Goal: Task Accomplishment & Management: Manage account settings

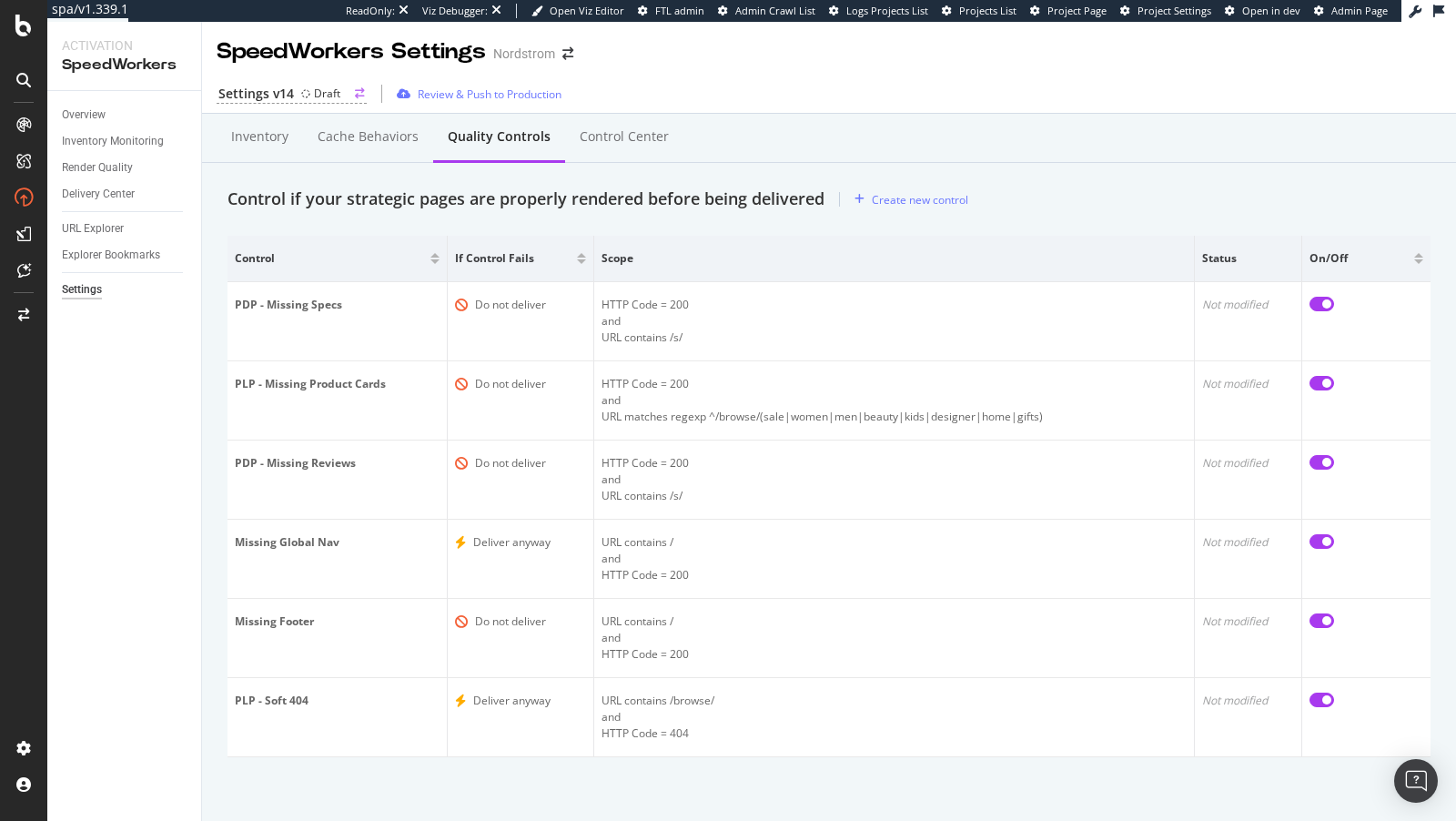
click at [310, 94] on div "Draft" at bounding box center [321, 93] width 39 height 16
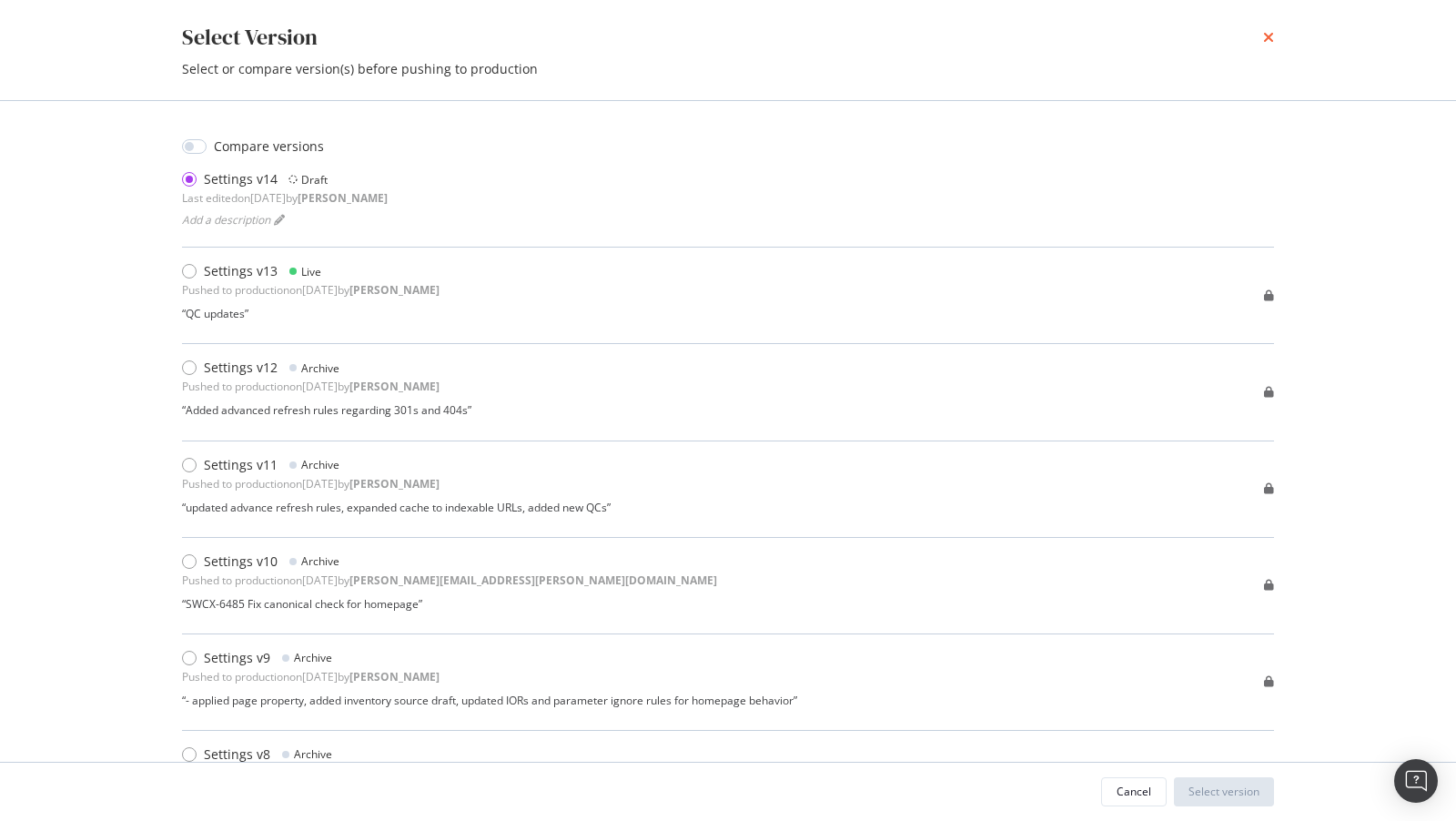
click at [1272, 37] on icon "times" at bounding box center [1268, 38] width 11 height 15
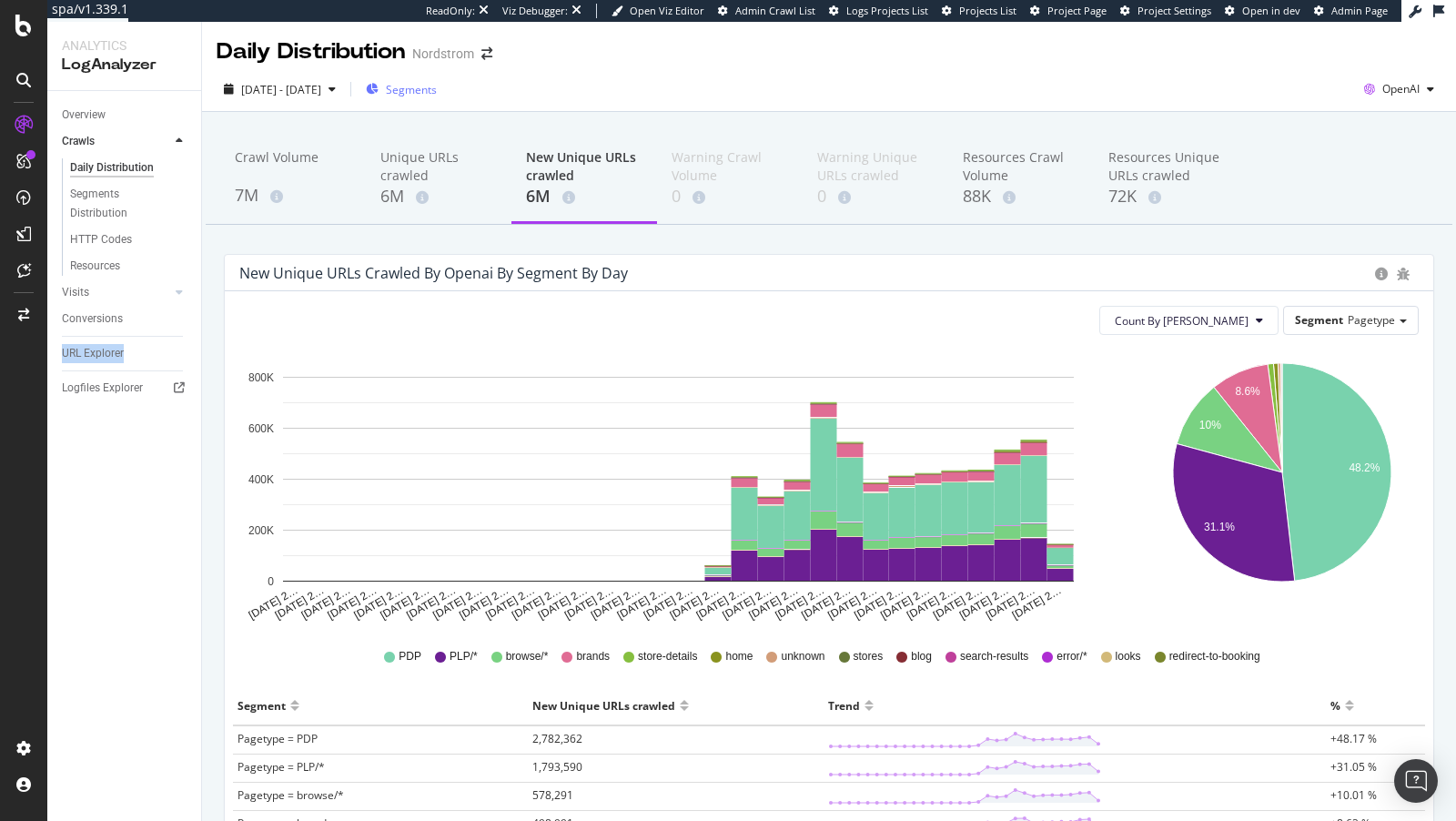
click at [437, 91] on span "Segments" at bounding box center [411, 89] width 51 height 16
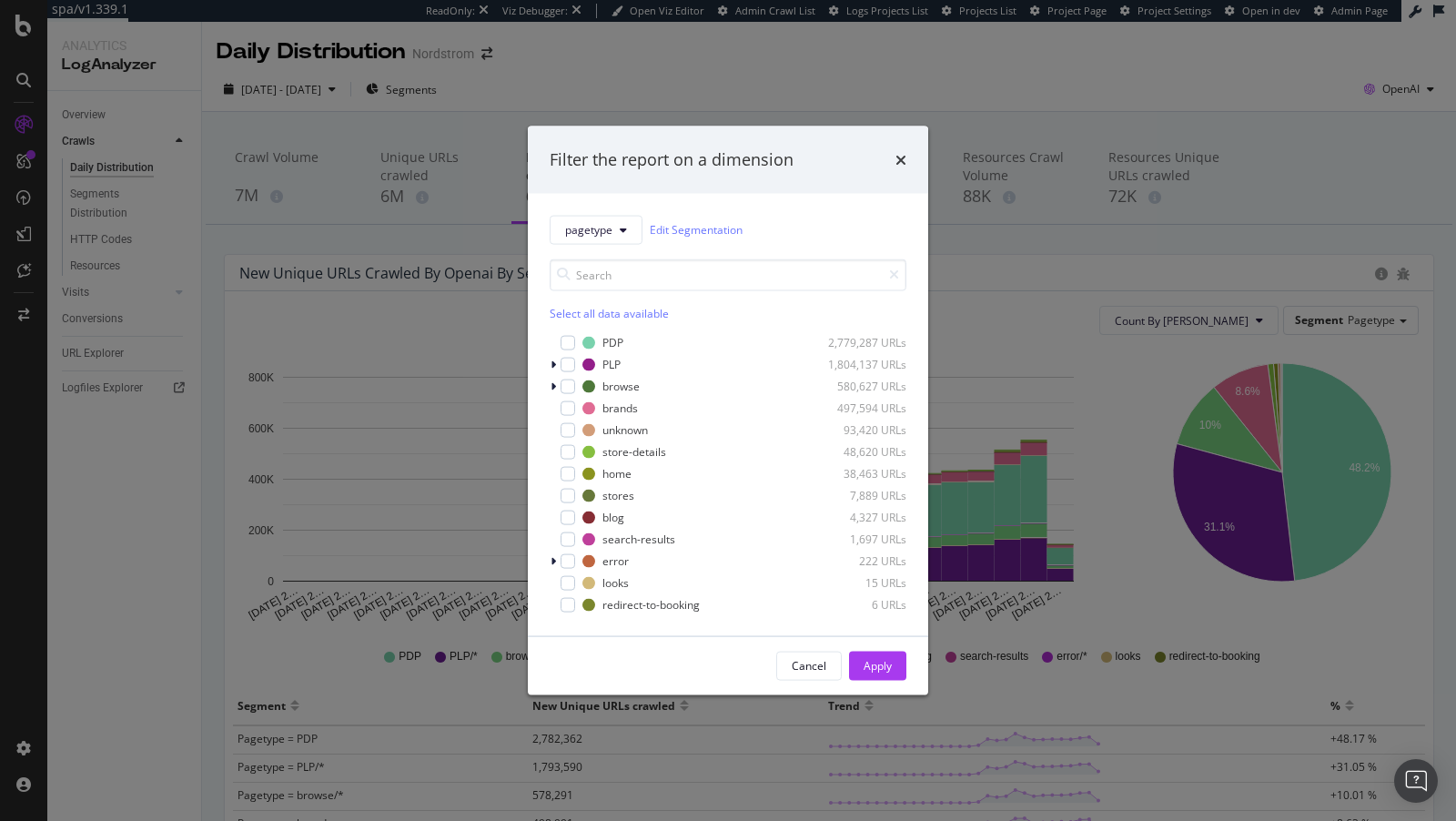
click at [407, 174] on div "Filter the report on a dimension pagetype Edit Segmentation Select all data ava…" at bounding box center [728, 410] width 1456 height 821
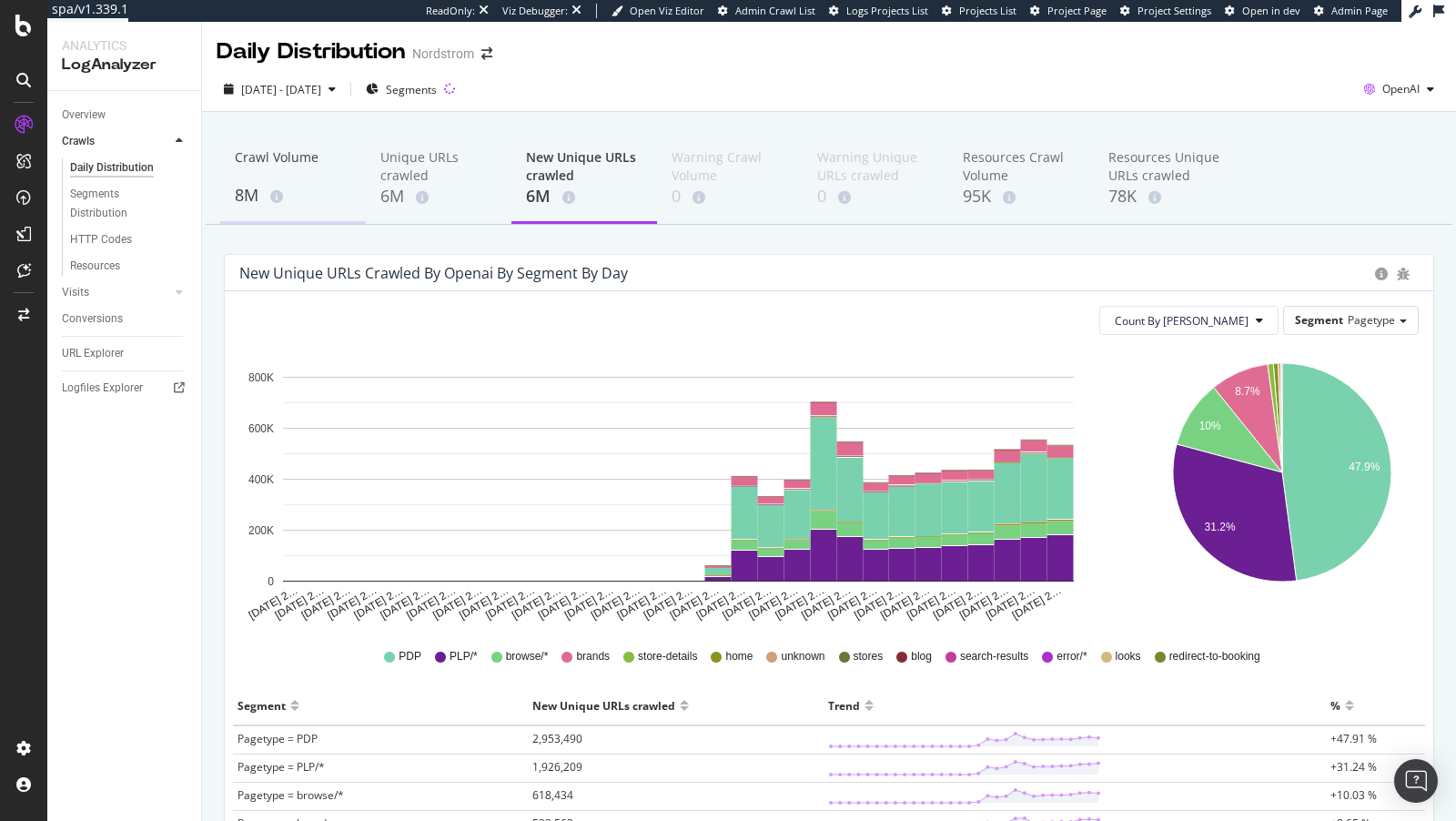
click at [267, 174] on div "Crawl Volume" at bounding box center [292, 166] width 116 height 35
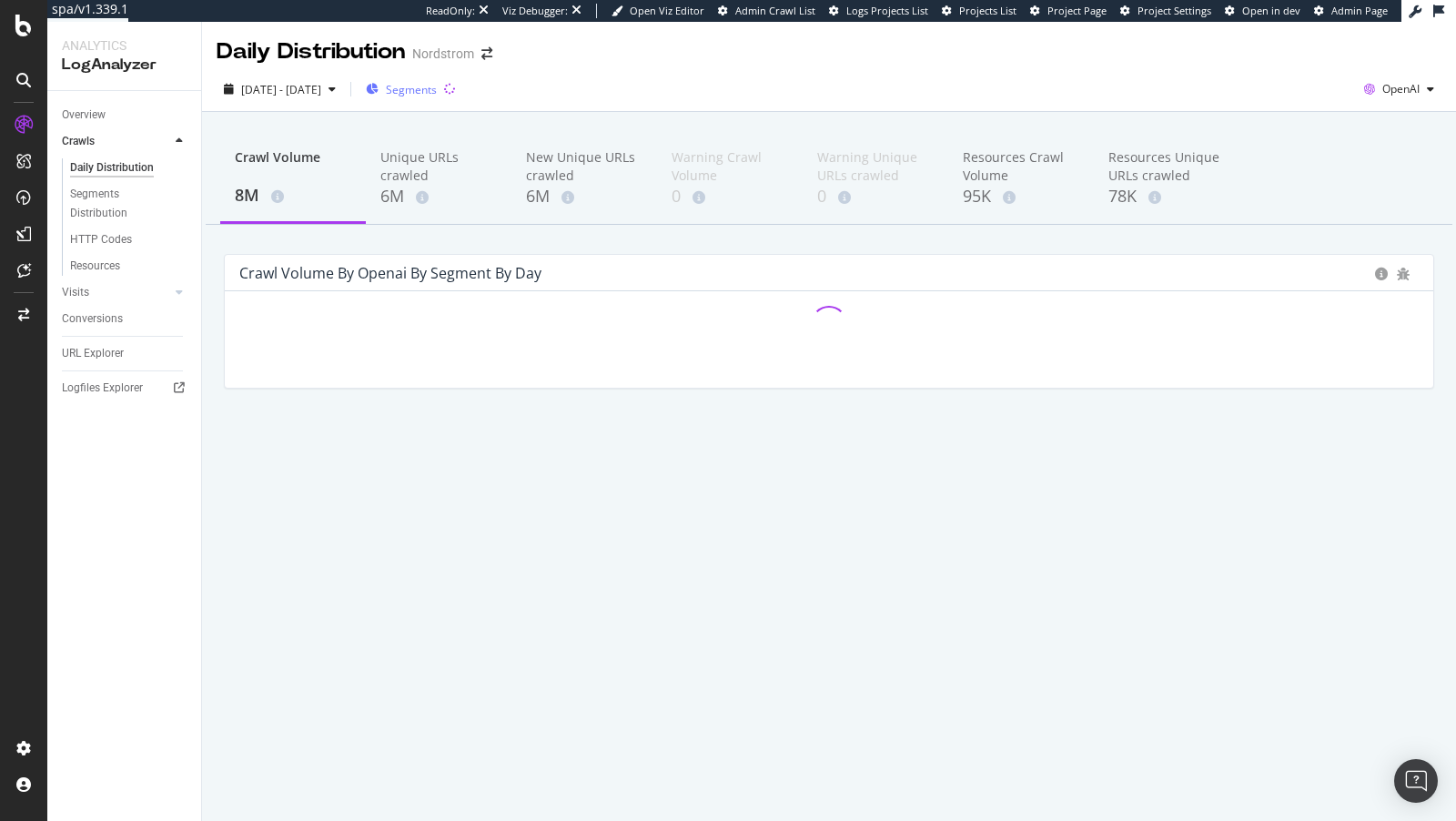
click at [437, 96] on span "Segments" at bounding box center [411, 89] width 51 height 16
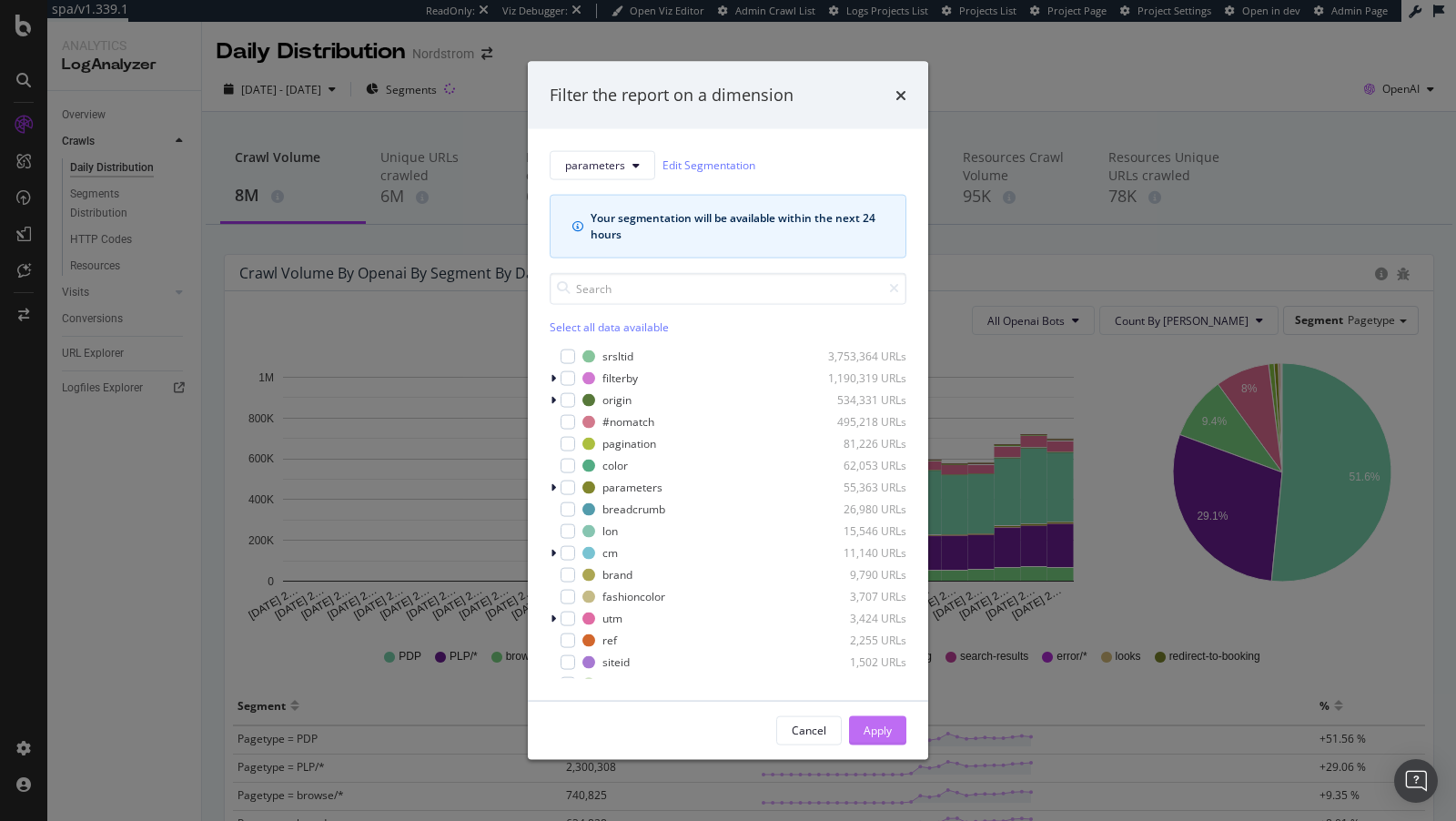
click at [886, 736] on div "Apply" at bounding box center [877, 730] width 28 height 16
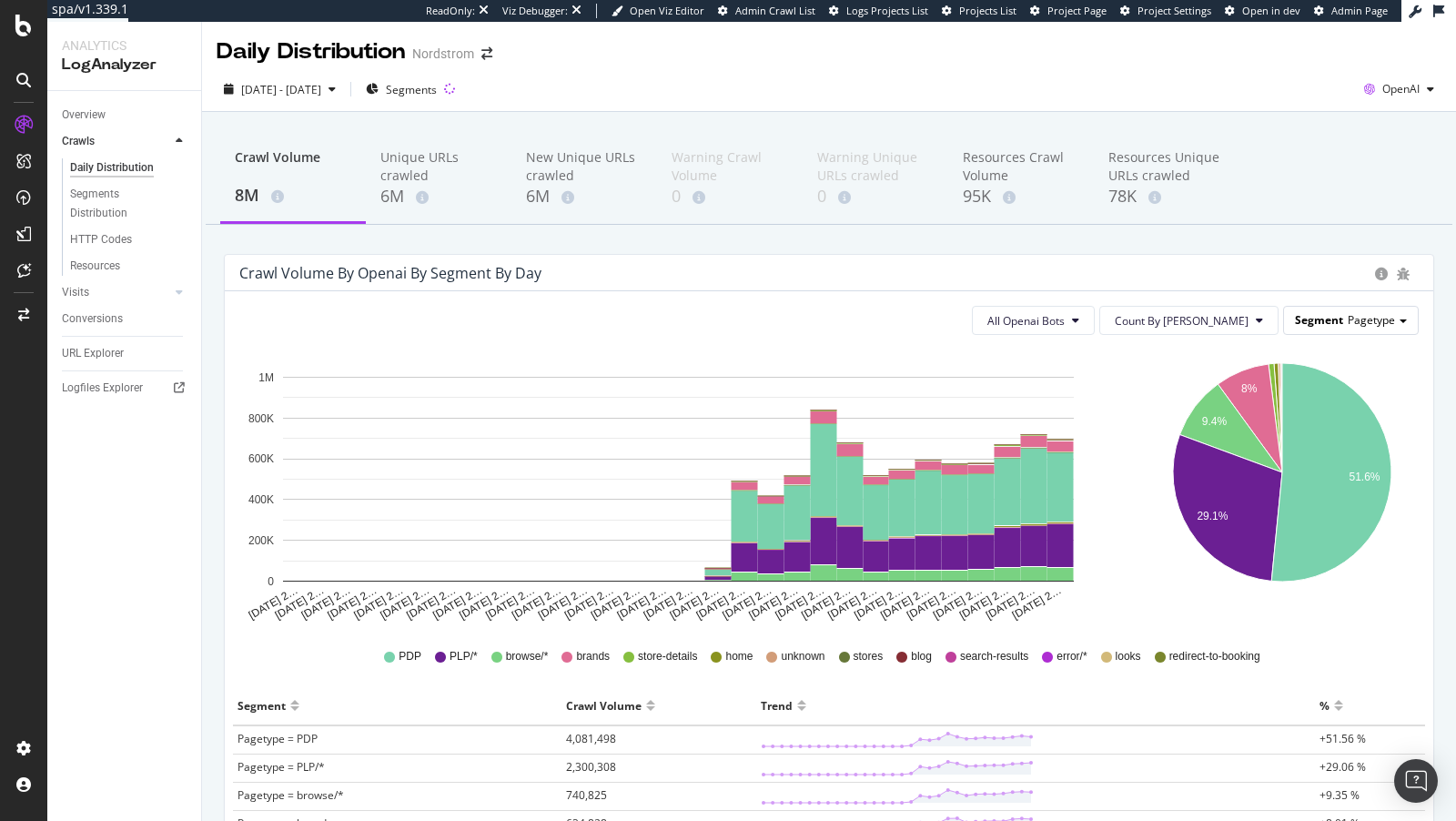
click at [1361, 314] on span "Pagetype" at bounding box center [1372, 320] width 48 height 16
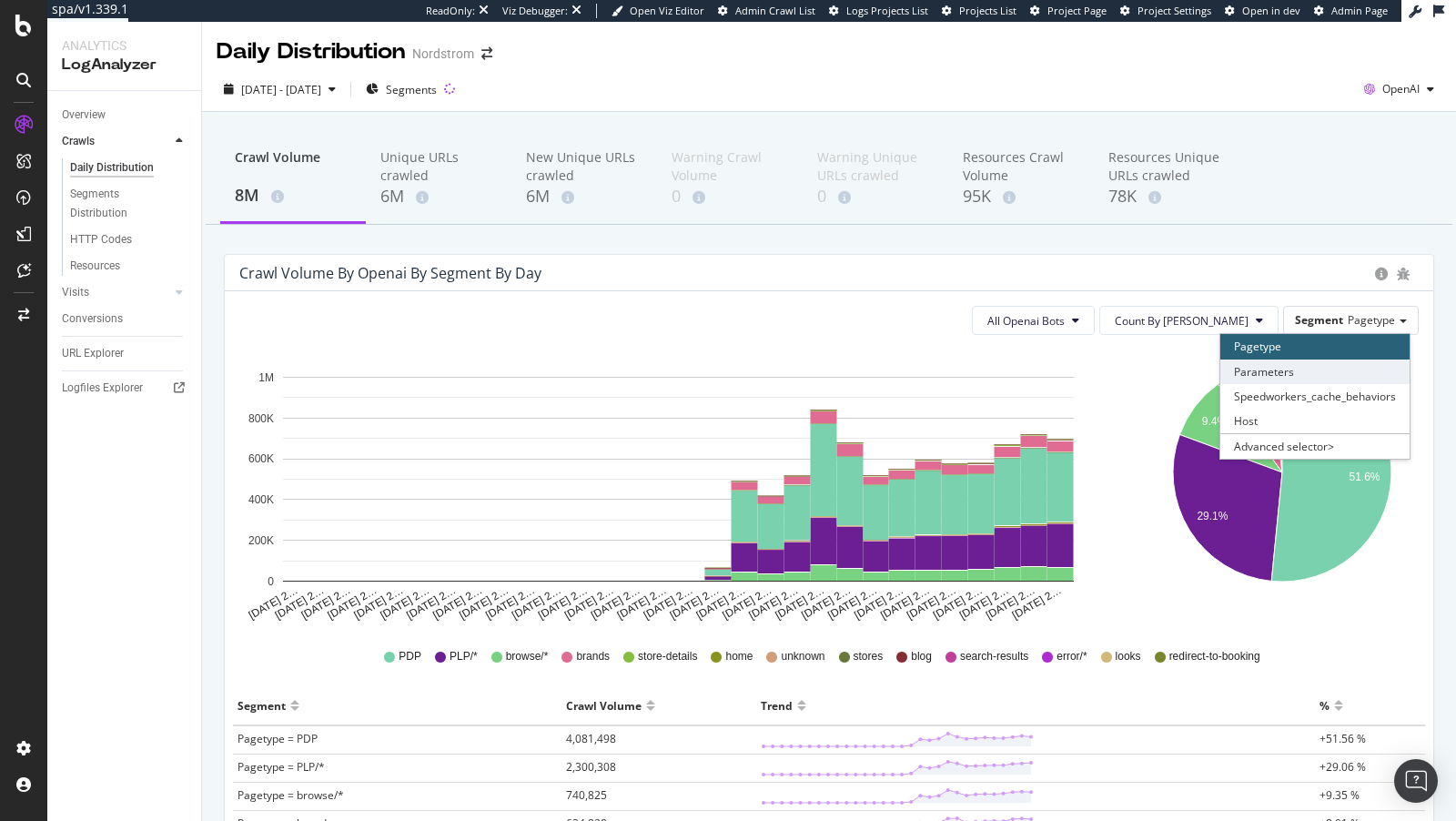
click at [1284, 377] on div "Parameters" at bounding box center [1315, 371] width 190 height 25
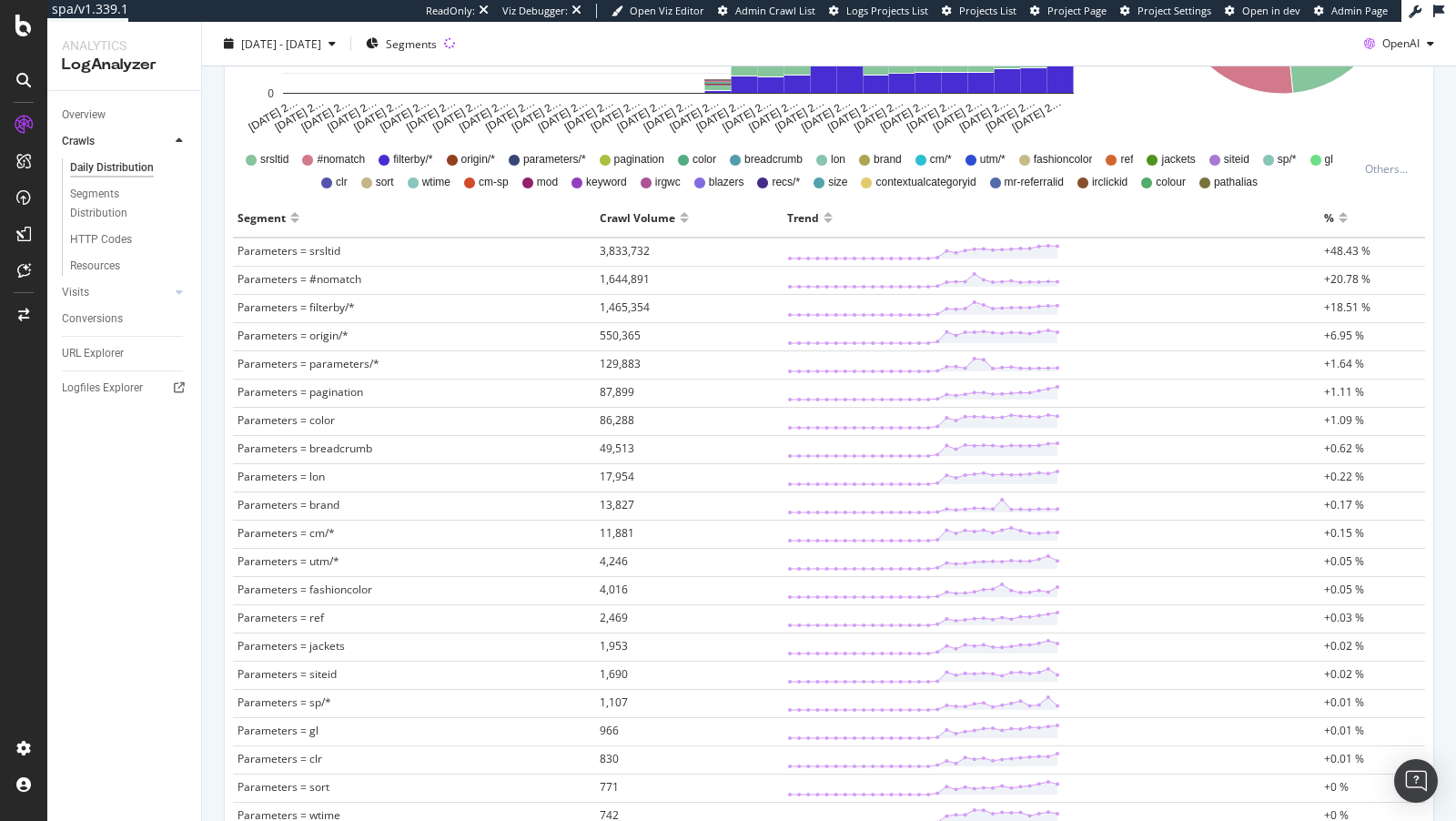
scroll to position [485, 0]
click at [325, 252] on span "Parameters = srsltid" at bounding box center [289, 253] width 103 height 16
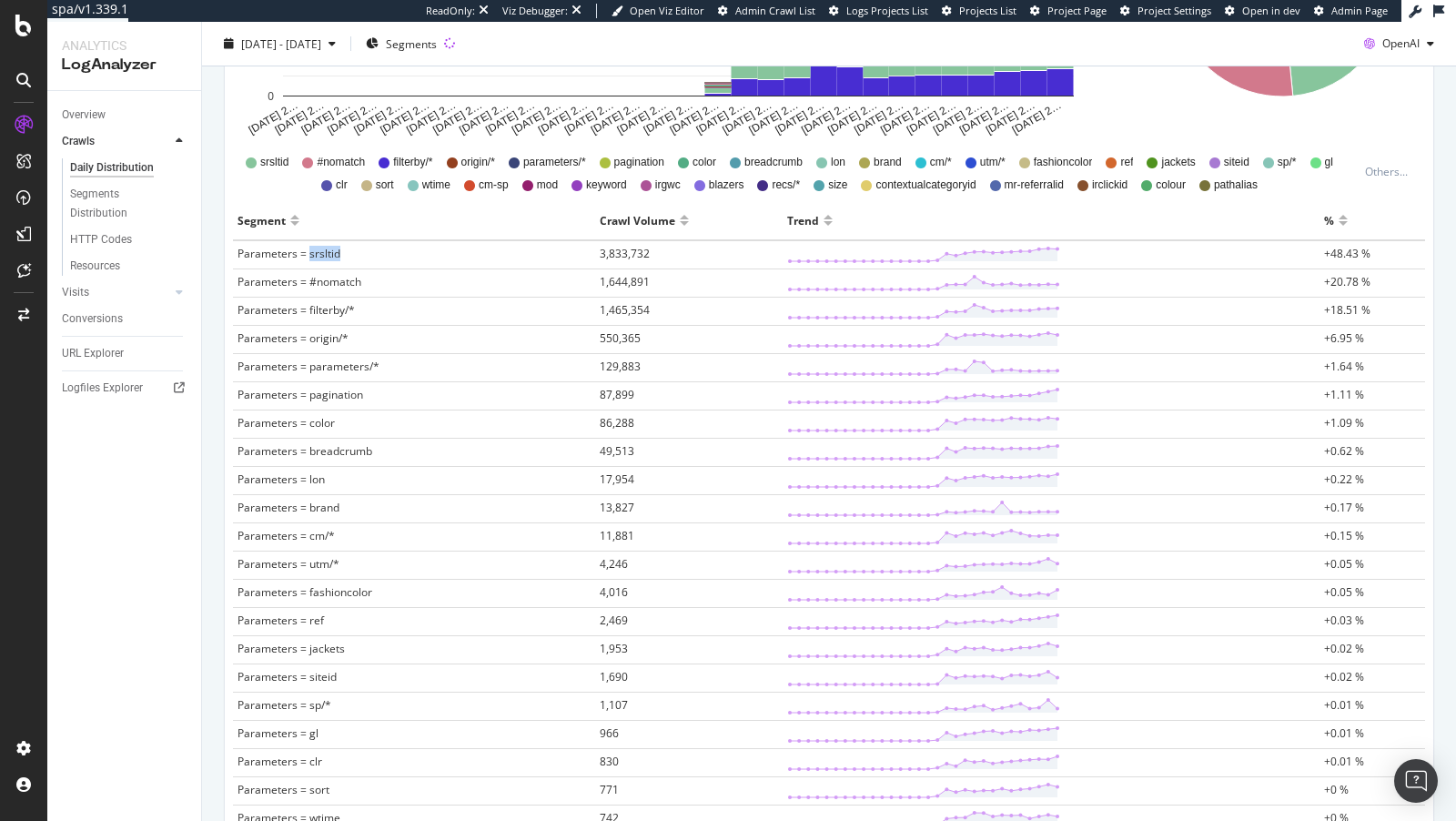
click at [325, 252] on span "Parameters = srsltid" at bounding box center [289, 253] width 103 height 16
copy span "srsltid"
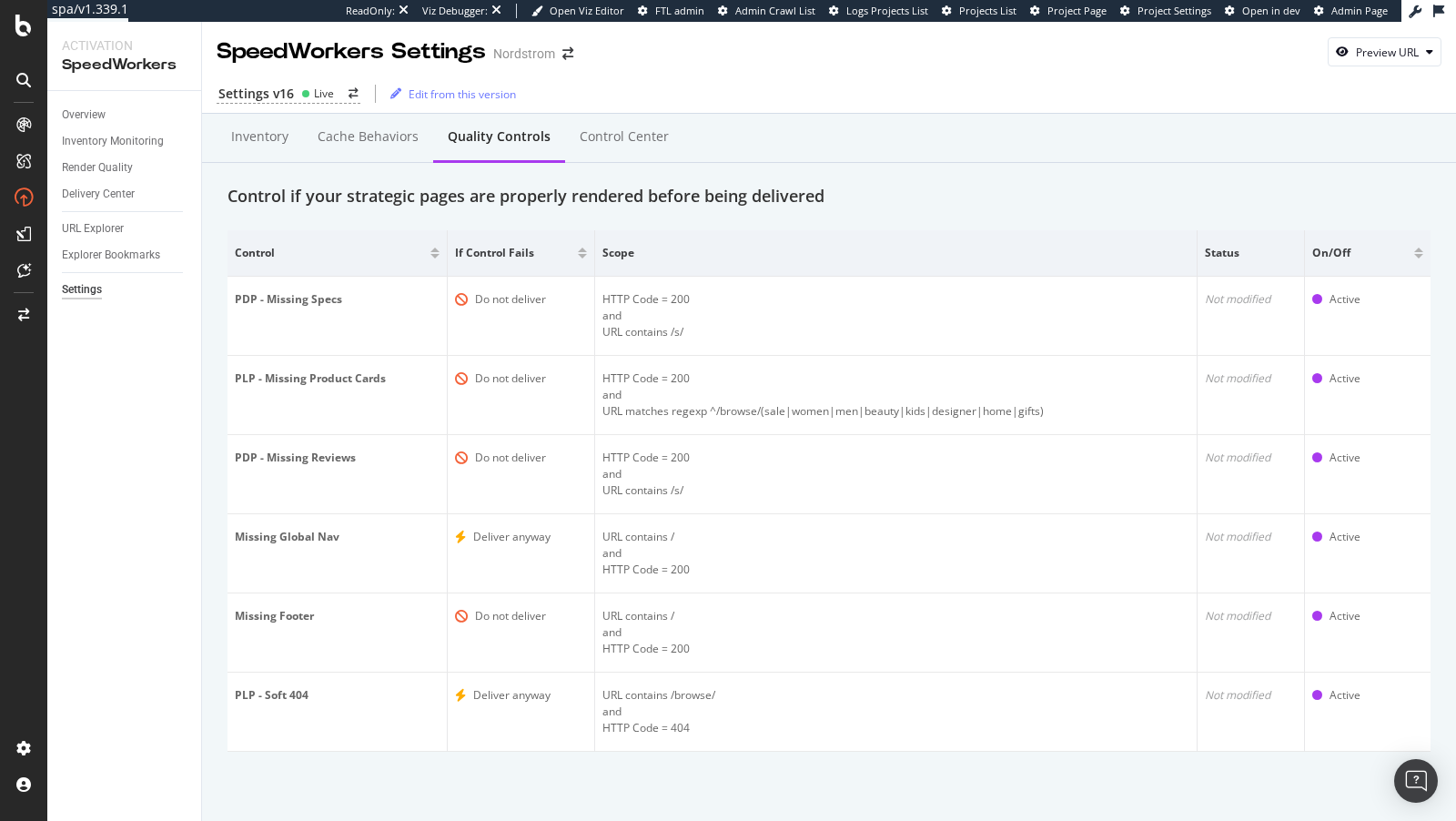
click at [373, 111] on div "Settings v16 Live Edit from this version" at bounding box center [828, 93] width 1253 height 38
click at [370, 125] on div "Cache behaviors" at bounding box center [368, 137] width 130 height 50
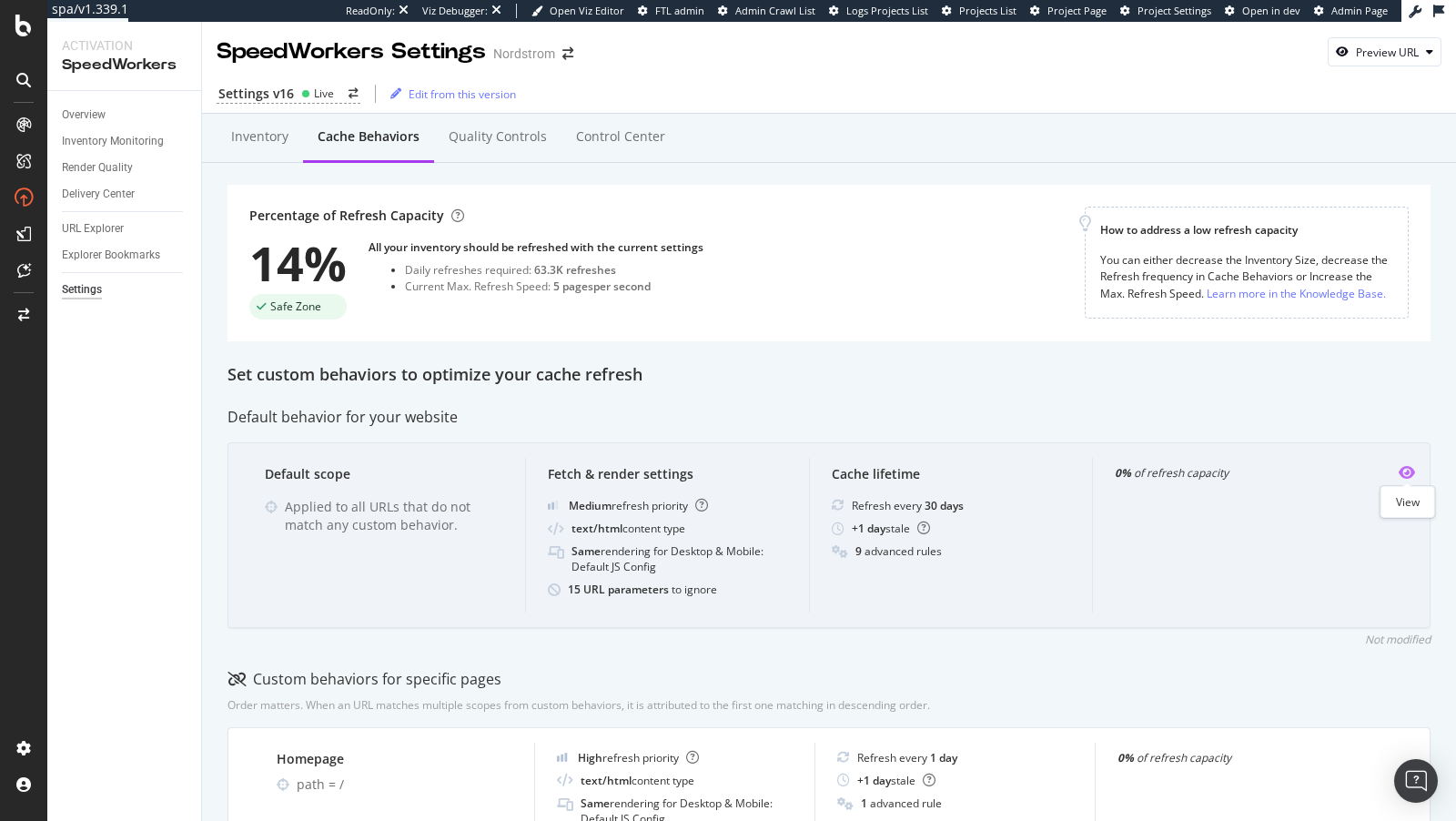
click at [1411, 465] on icon "eye" at bounding box center [1407, 472] width 16 height 15
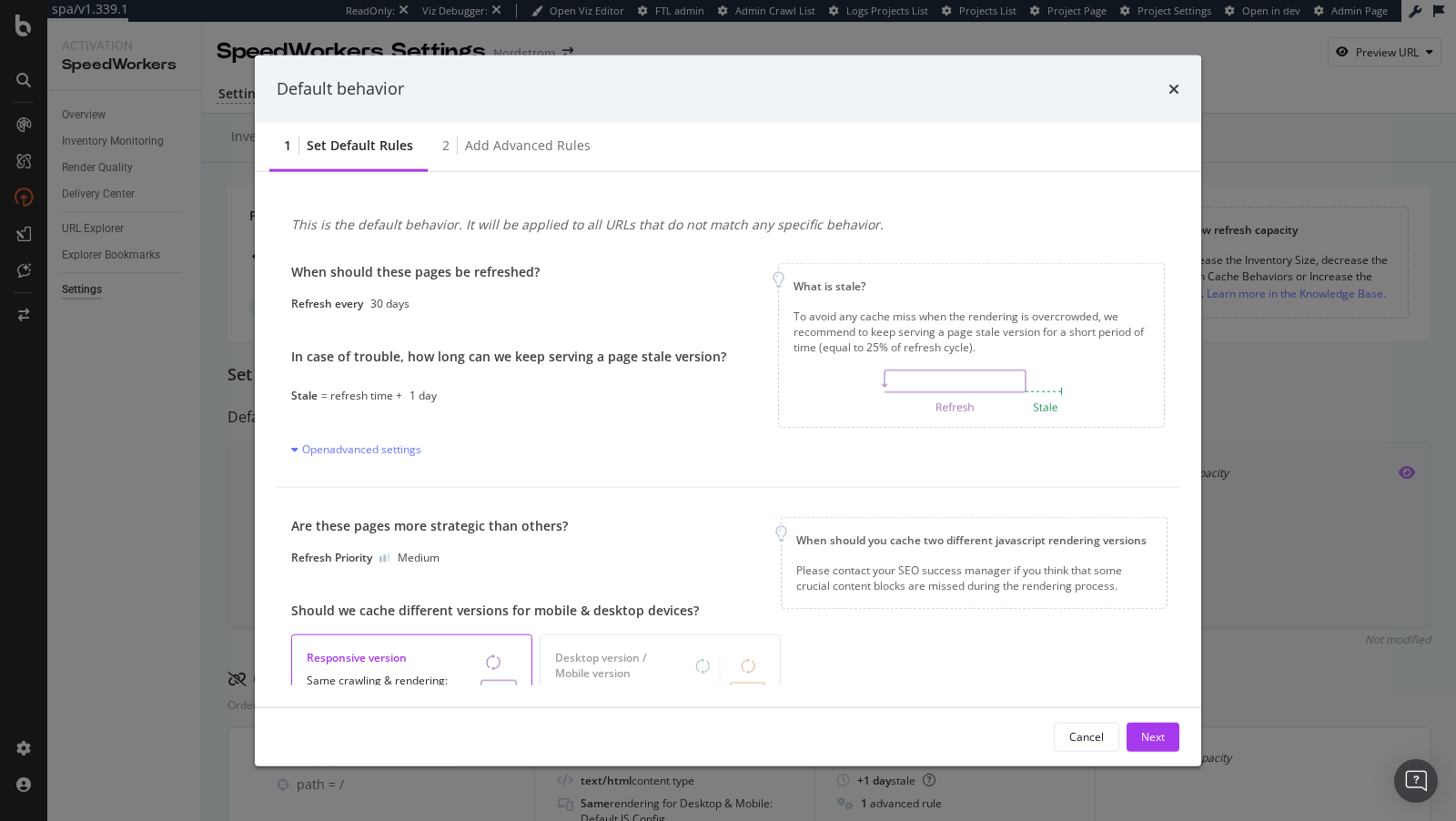
scroll to position [385, 0]
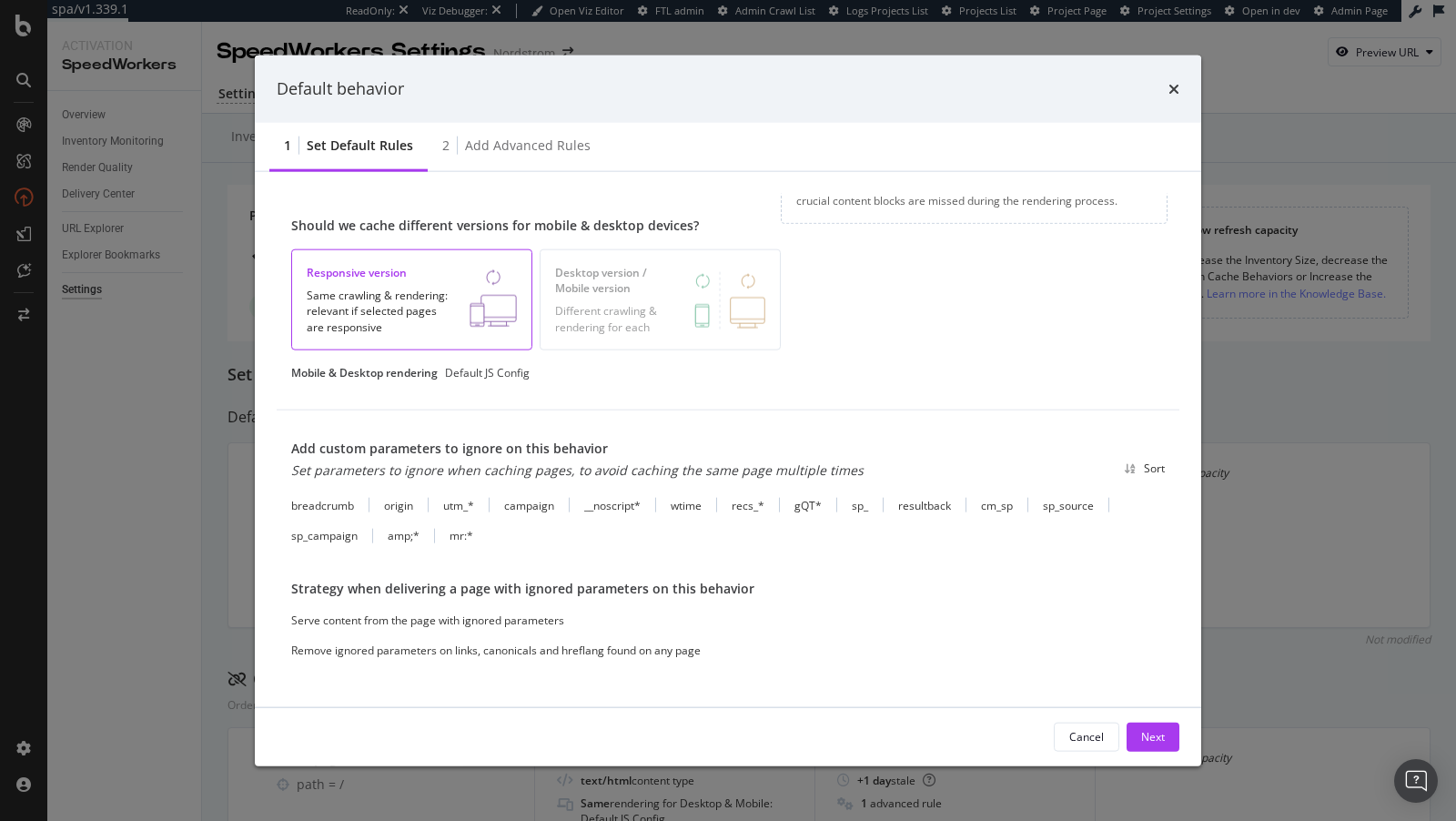
click at [194, 138] on div "Default behavior 1 Set default rules 2 Add advanced rules This is the default b…" at bounding box center [728, 410] width 1456 height 821
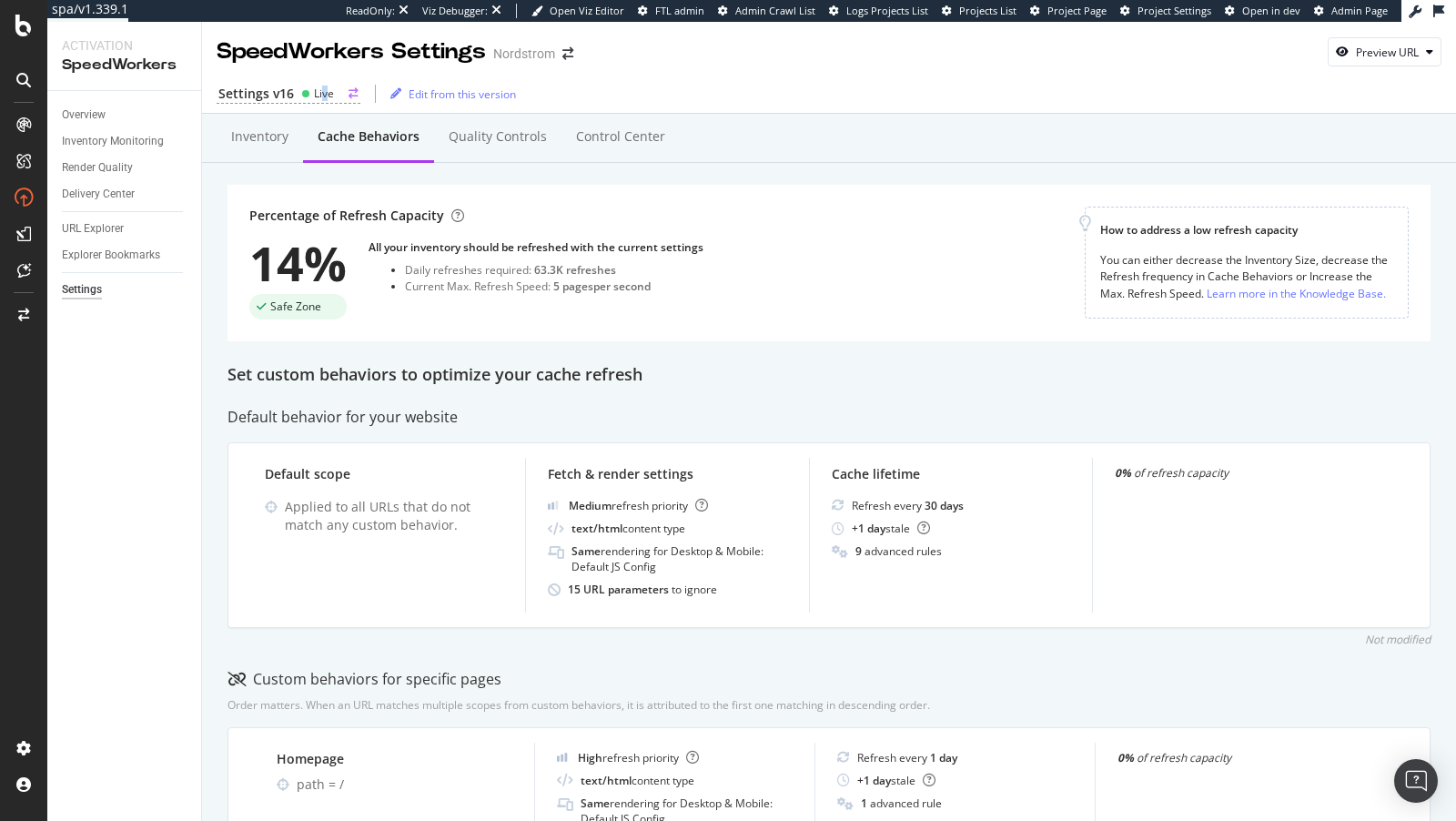
click at [323, 93] on div "Live" at bounding box center [324, 93] width 20 height 16
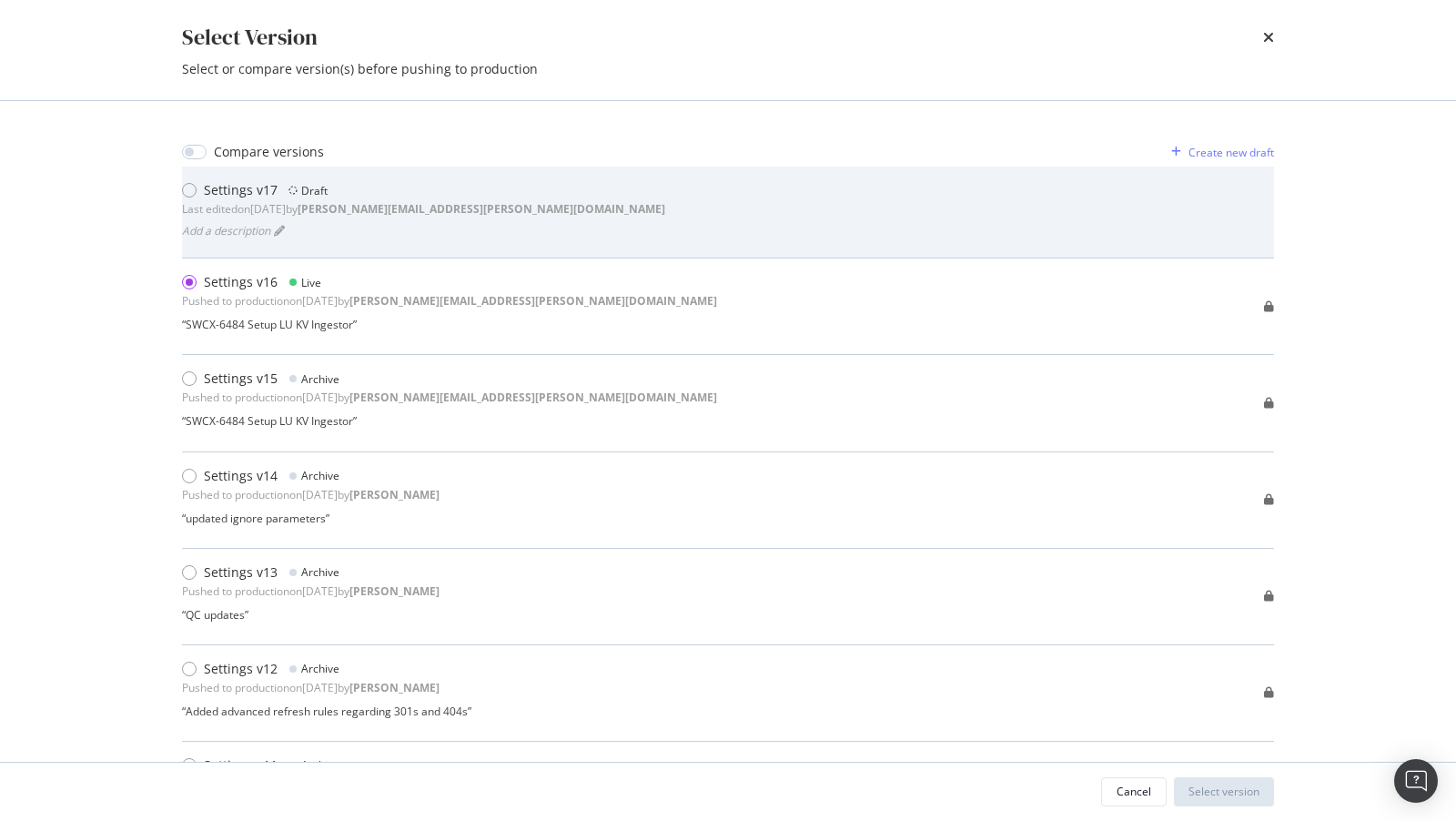
click at [402, 215] on b "jason.schwab@botify.com" at bounding box center [481, 208] width 367 height 16
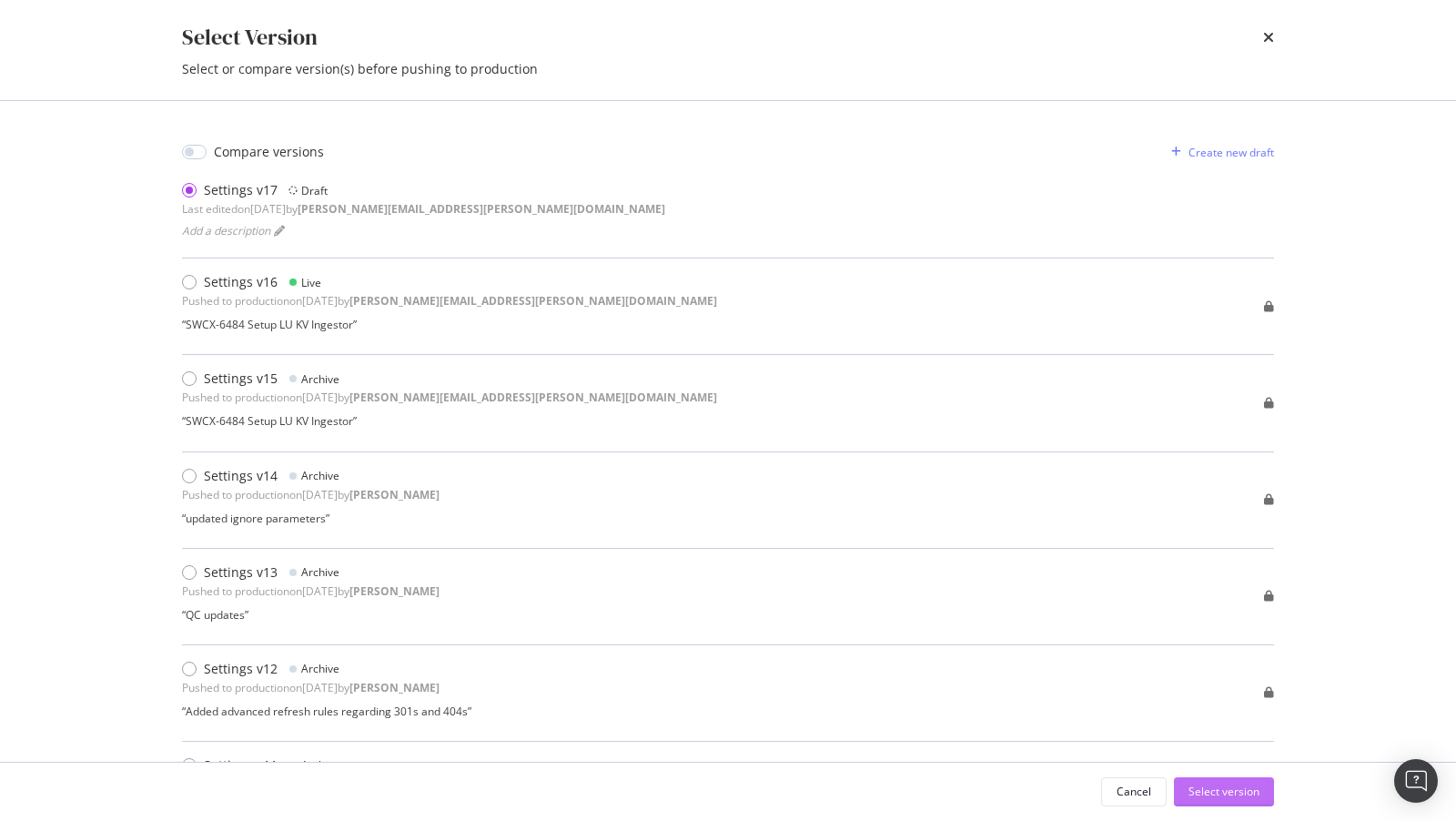
click at [1201, 798] on div "Select version" at bounding box center [1223, 791] width 71 height 16
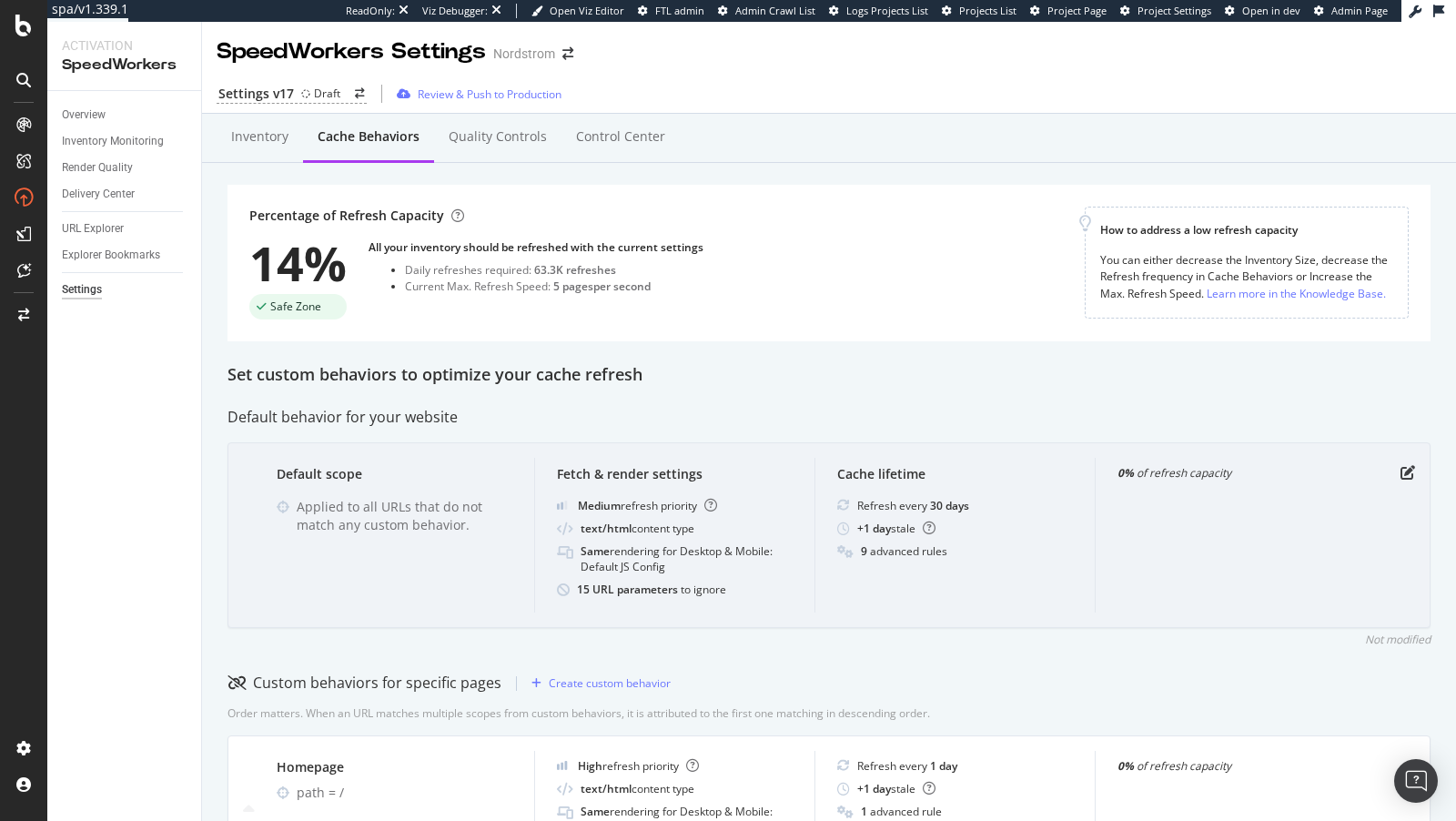
click at [1416, 474] on div "Default scope Applied to all URLs that do not match any custom behavior. Fetch …" at bounding box center [828, 535] width 1203 height 186
click at [1401, 470] on icon "pen-to-square" at bounding box center [1407, 472] width 15 height 15
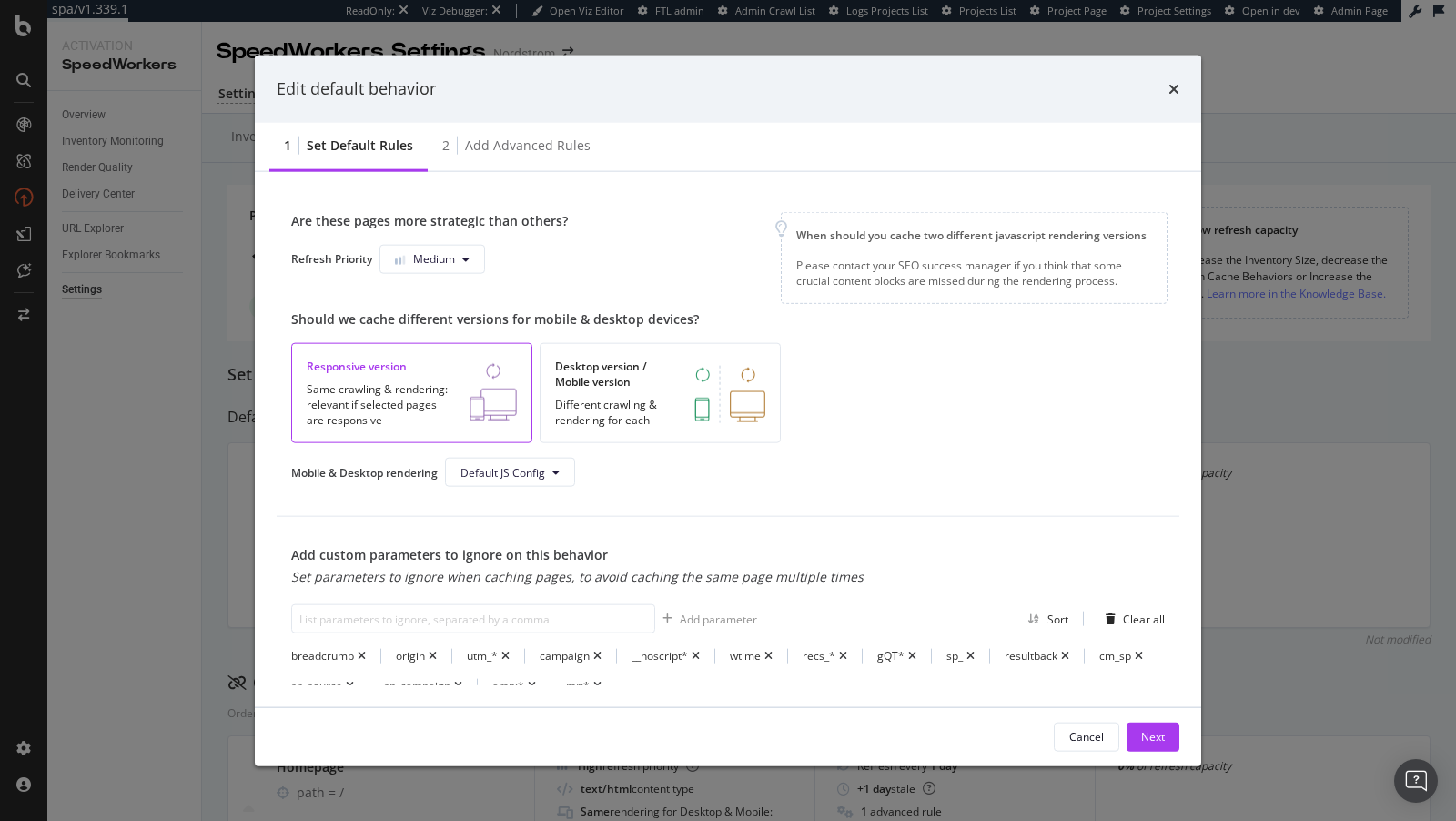
scroll to position [503, 0]
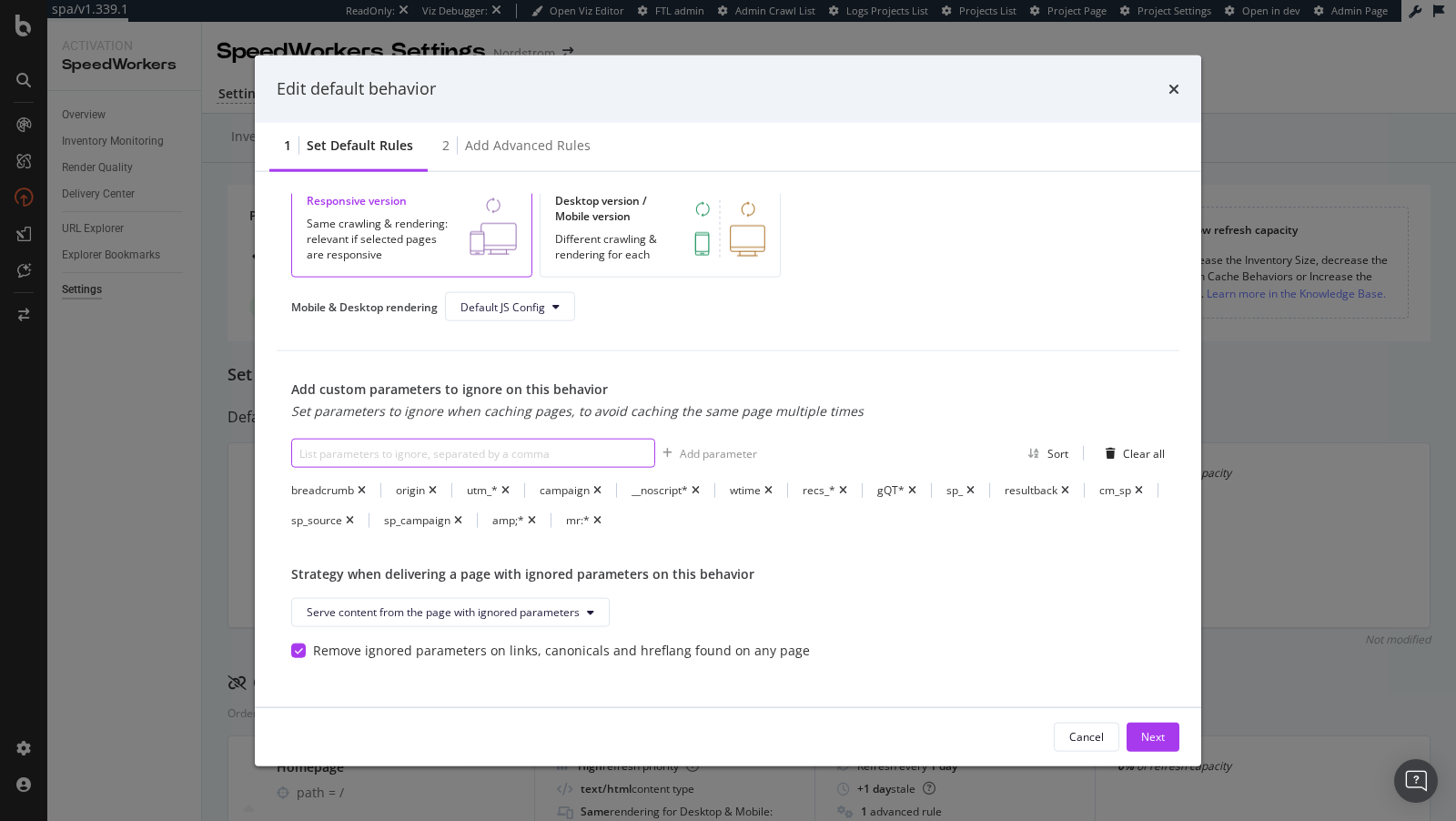
click at [522, 440] on input "modal" at bounding box center [473, 454] width 364 height 29
paste input "srsltid"
type input "srsltid"
click at [713, 452] on div "Add parameter" at bounding box center [718, 453] width 77 height 16
click at [537, 448] on input "modal" at bounding box center [473, 454] width 364 height 29
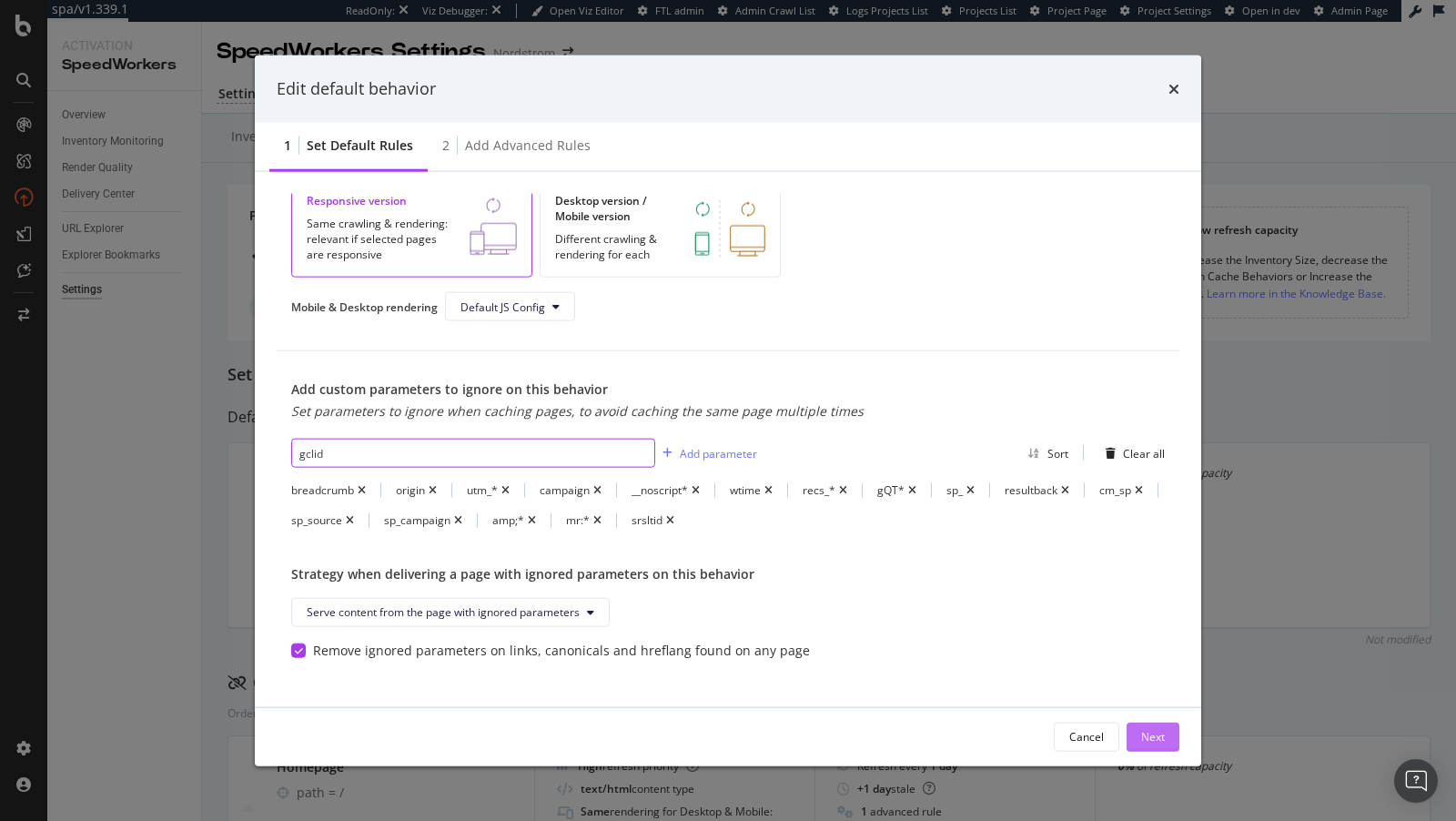
type input "gclid"
click at [1143, 735] on div "Next" at bounding box center [1153, 736] width 24 height 16
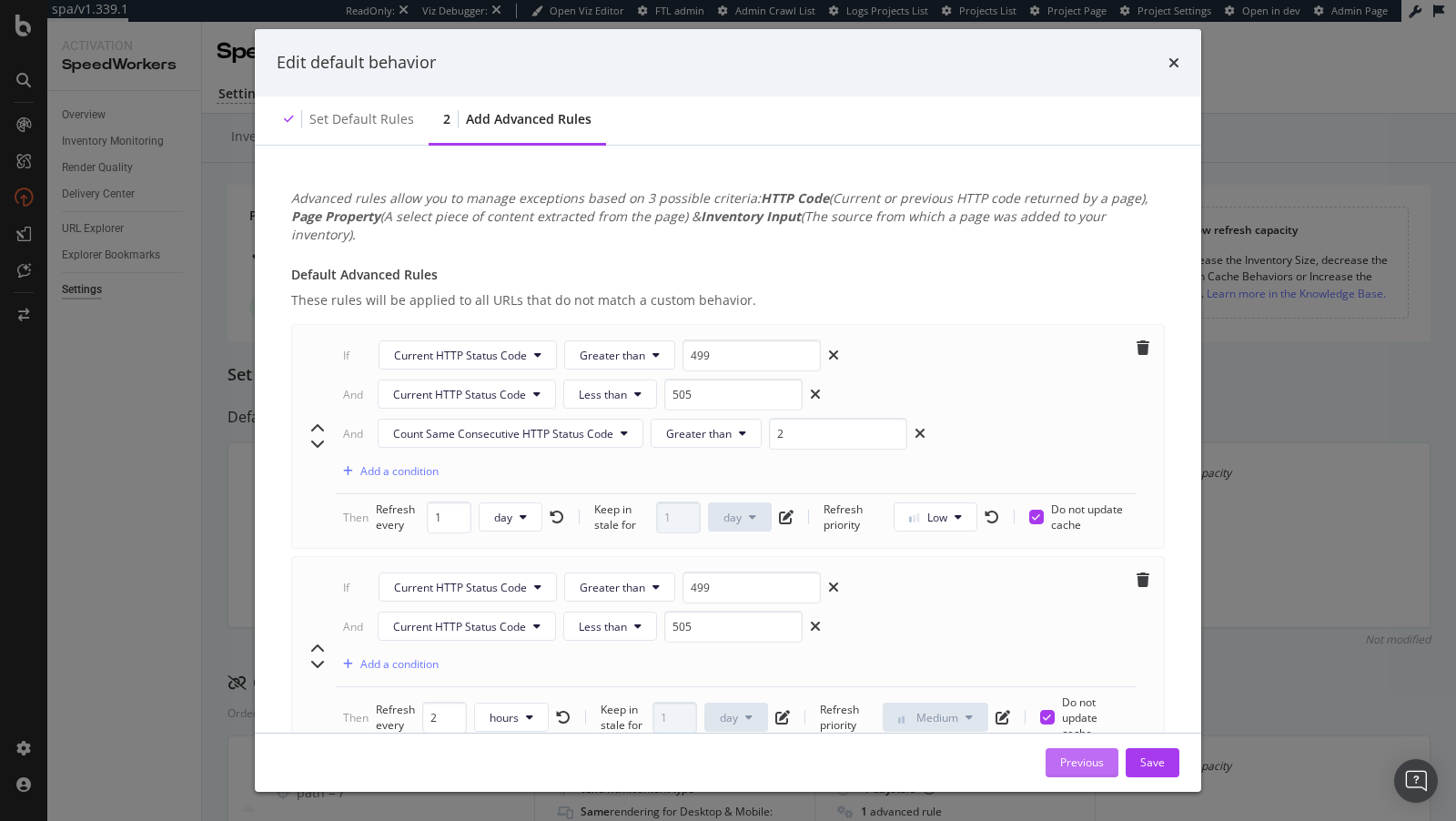
click at [1105, 767] on button "Previous" at bounding box center [1081, 762] width 72 height 29
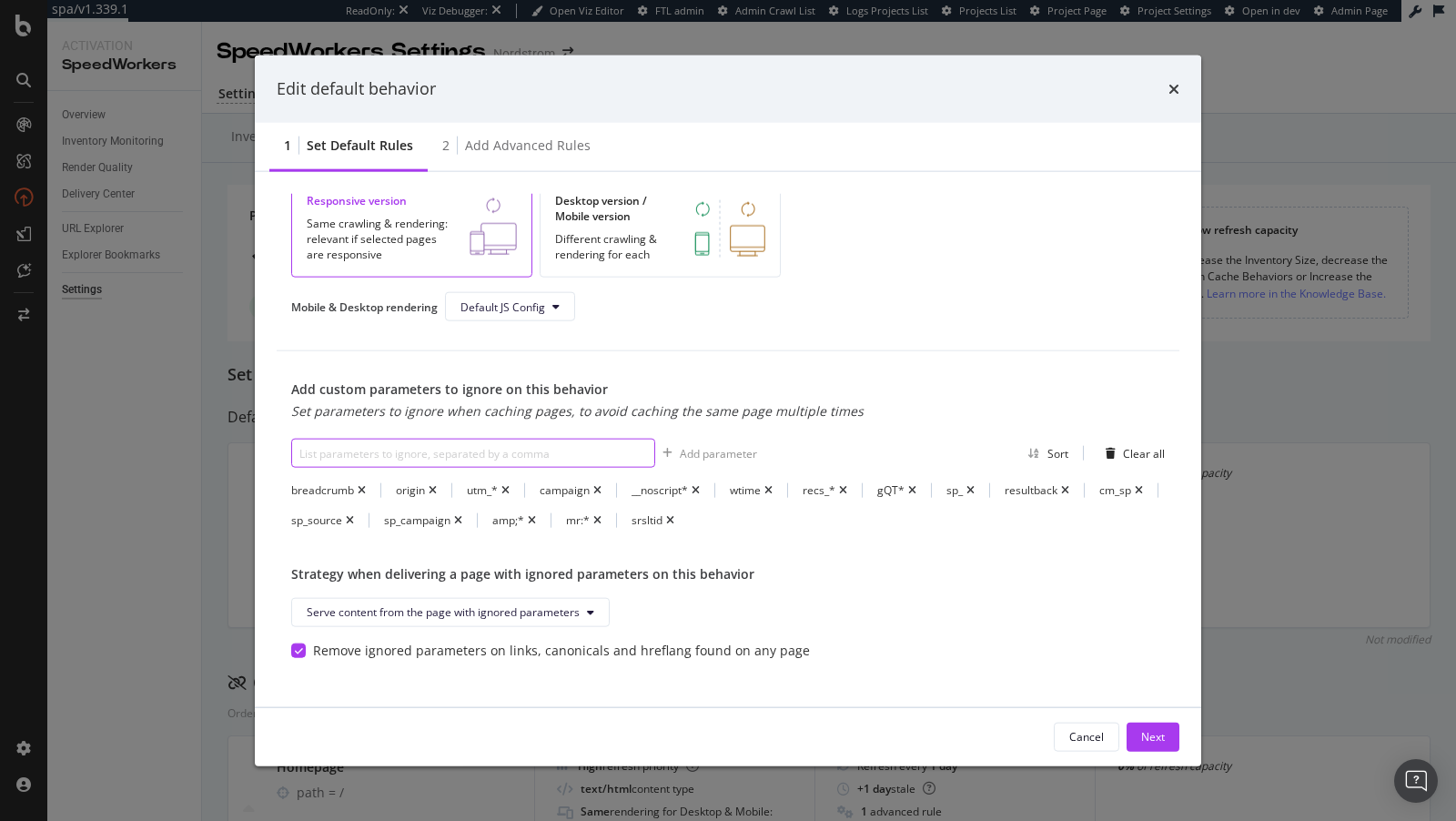
click at [522, 445] on input "modal" at bounding box center [473, 454] width 364 height 29
type input "gclid"
click at [722, 448] on div "Add parameter" at bounding box center [718, 453] width 77 height 16
click at [1143, 732] on div "Next" at bounding box center [1153, 736] width 24 height 16
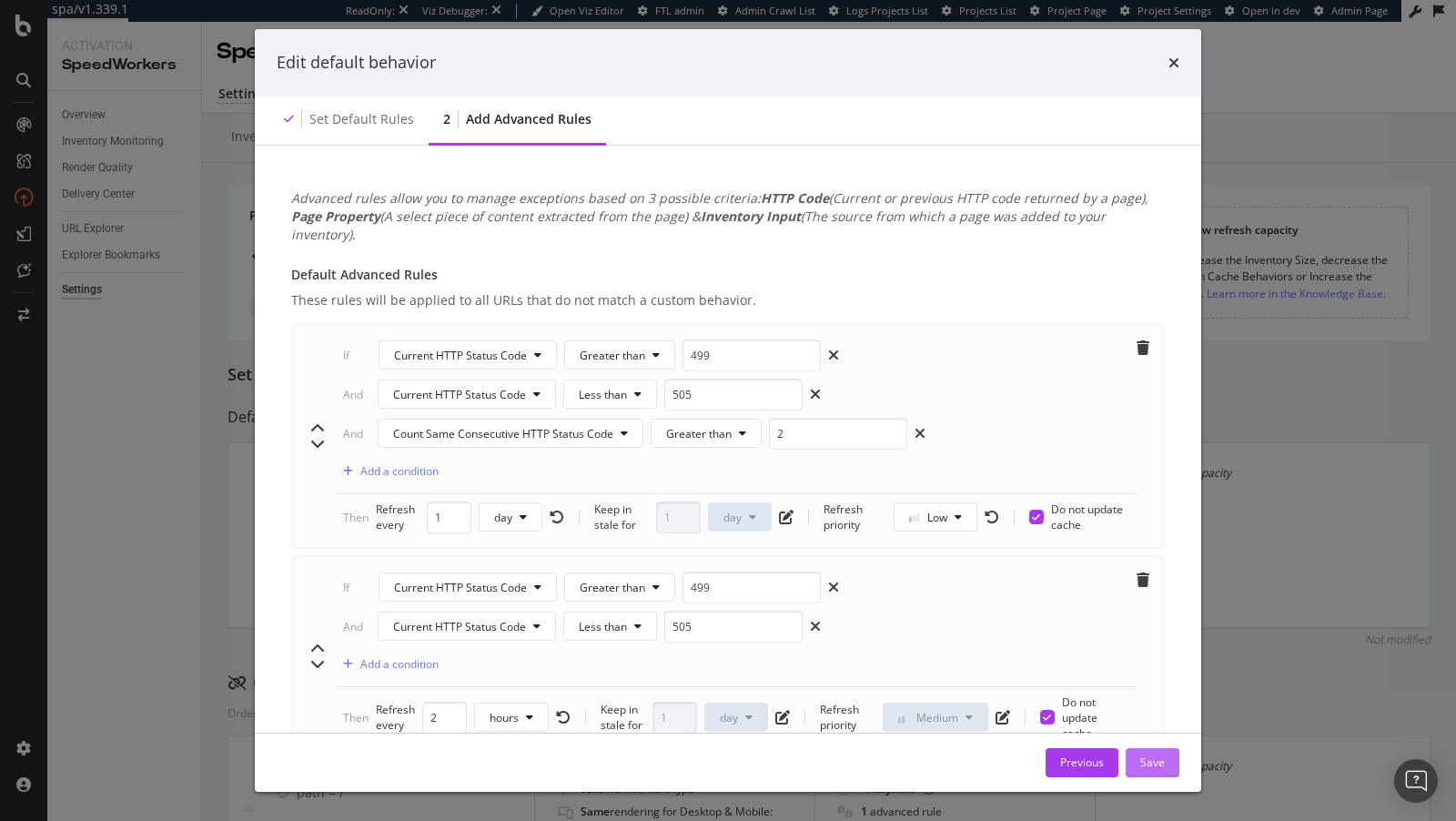
click at [1157, 765] on div "Save" at bounding box center [1152, 761] width 25 height 16
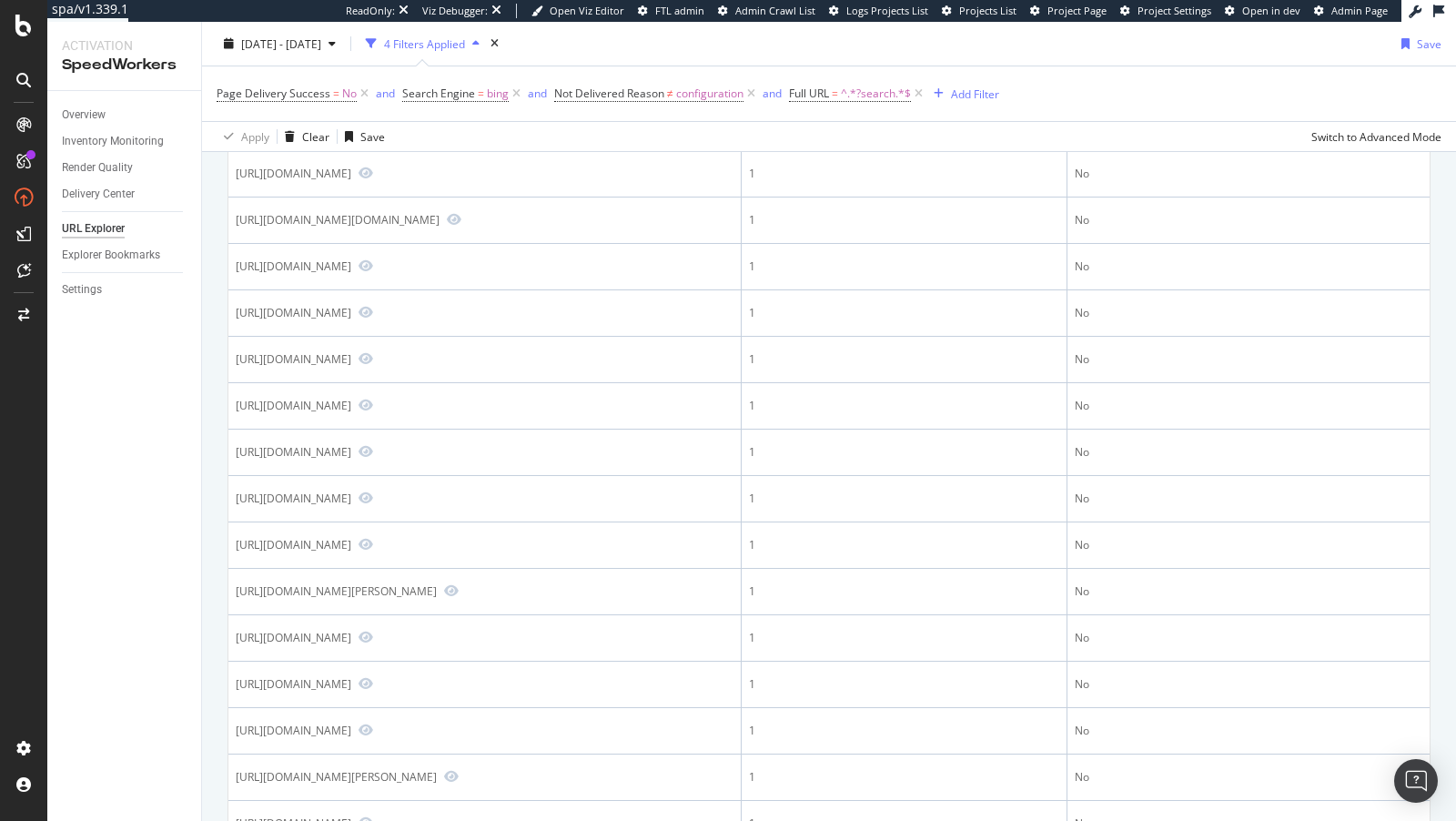
scroll to position [1736, 0]
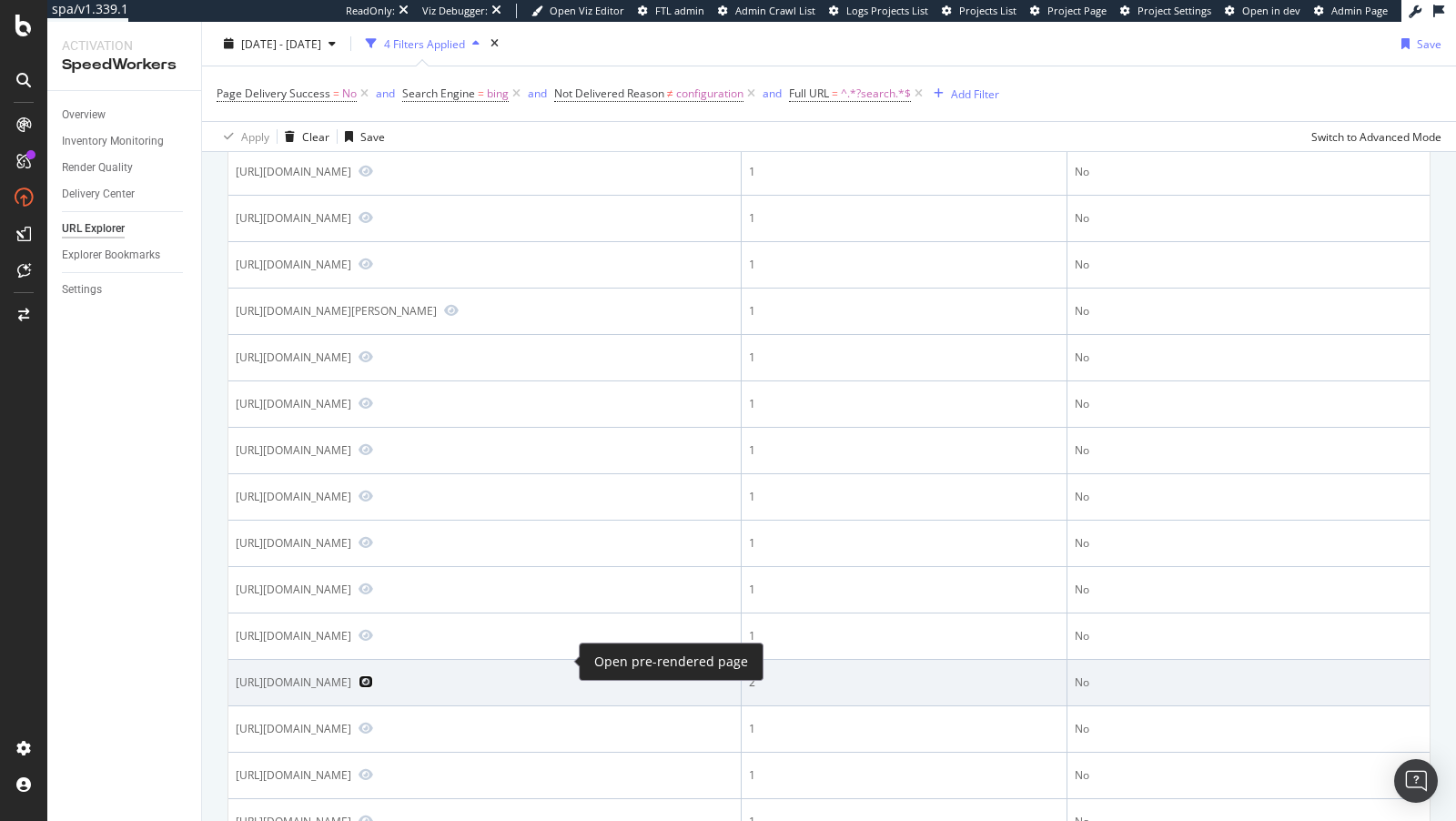
click at [373, 675] on icon "Preview https://www.carmax.com/cars?search=carmax+of+tinley+park" at bounding box center [366, 682] width 15 height 13
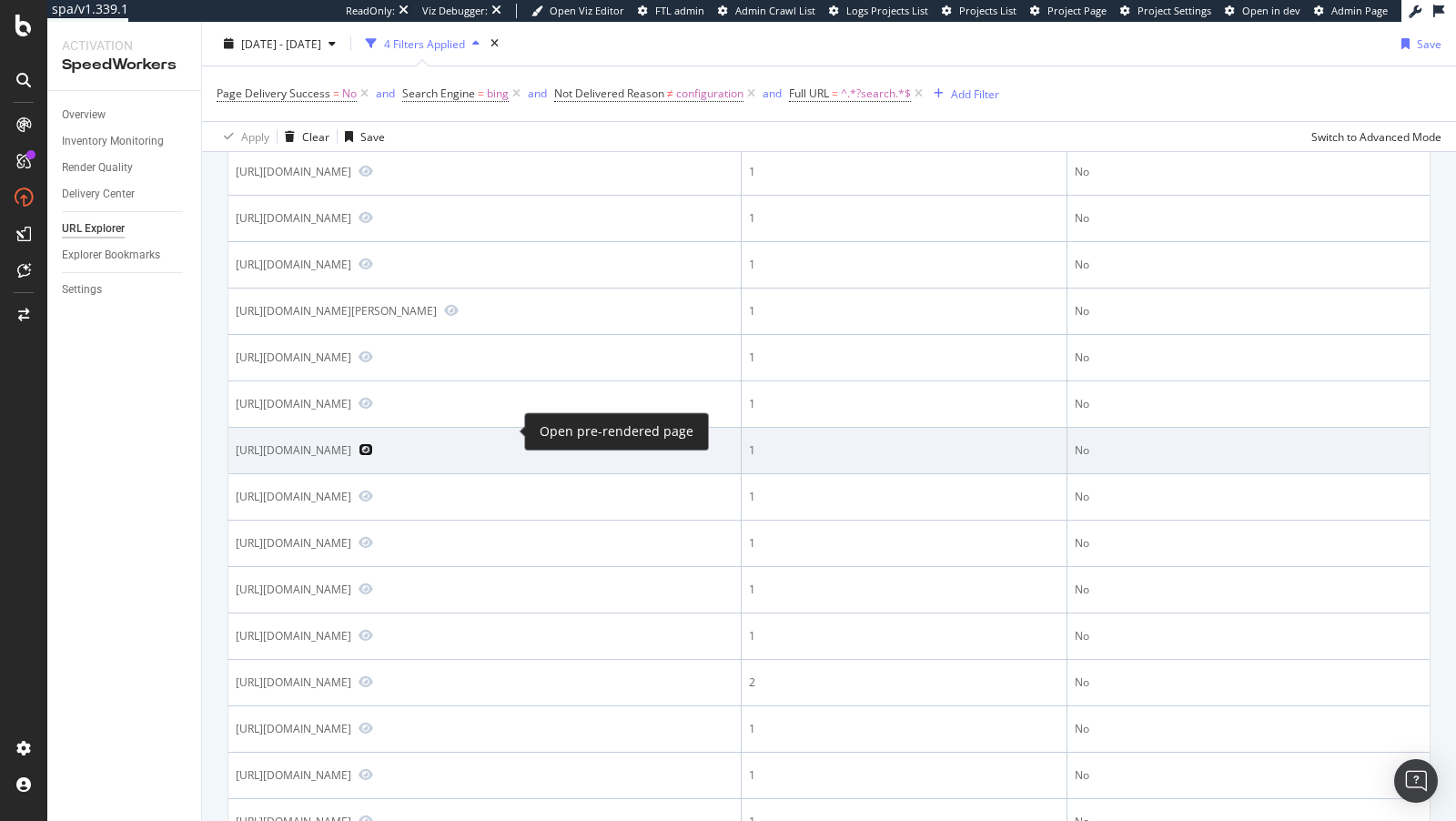
click at [373, 443] on icon "Preview https://www.carmax.com/cars?search=3123867539" at bounding box center [366, 450] width 15 height 13
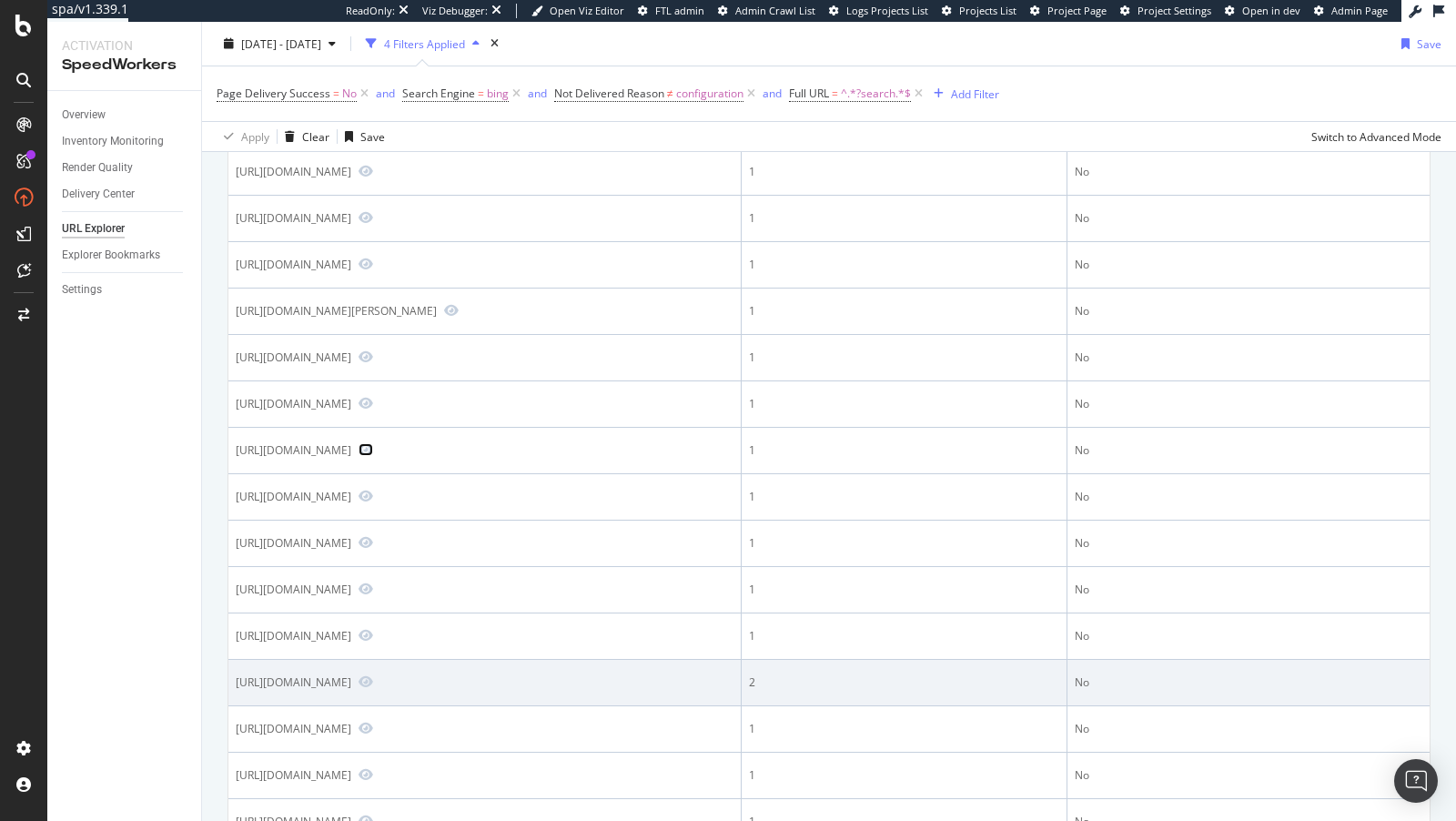
scroll to position [1934, 0]
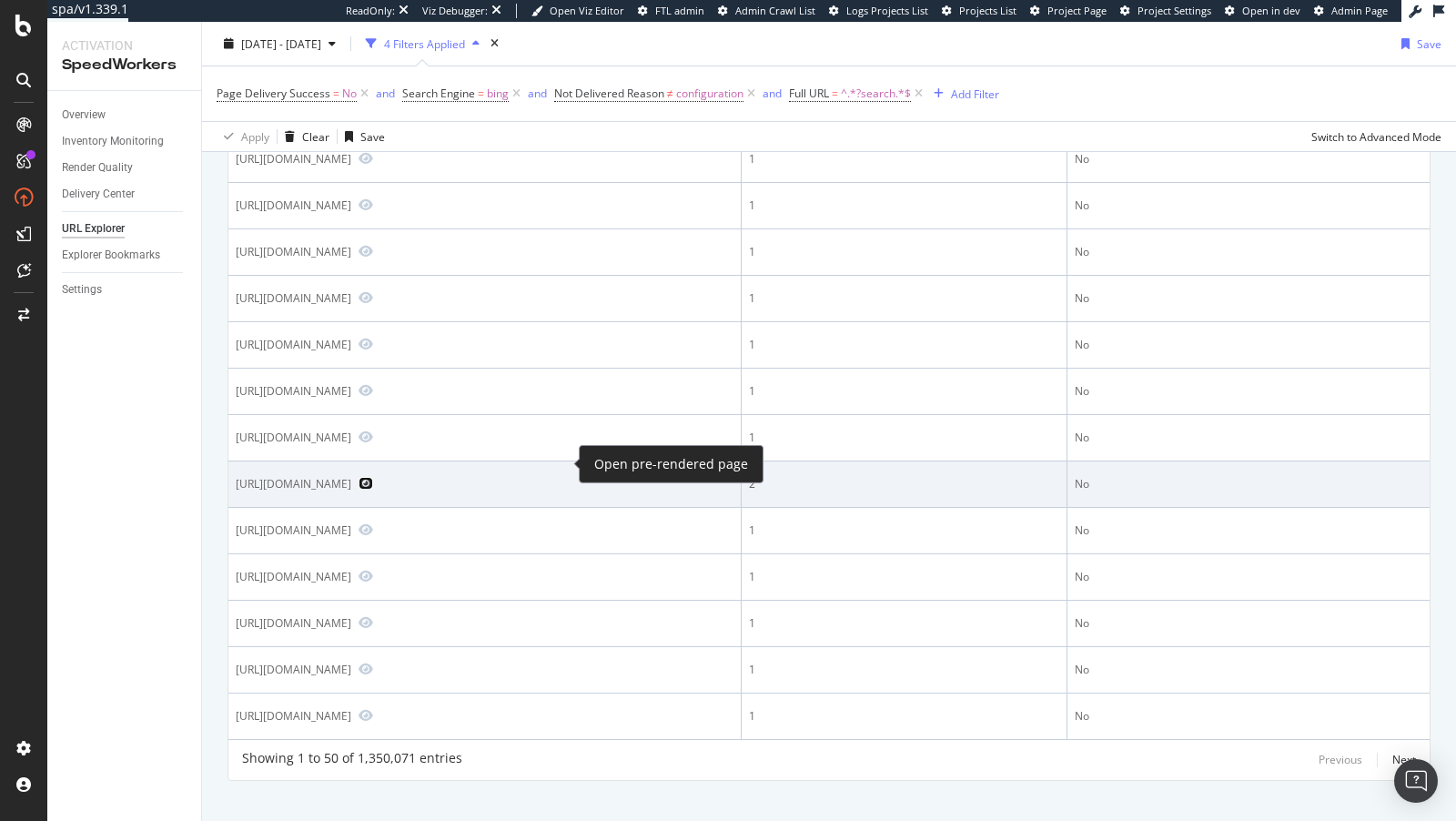
click at [373, 476] on icon "Preview https://www.carmax.com/cars?search=carmax+of+tinley+park" at bounding box center [366, 483] width 15 height 13
